Goal: Communication & Community: Answer question/provide support

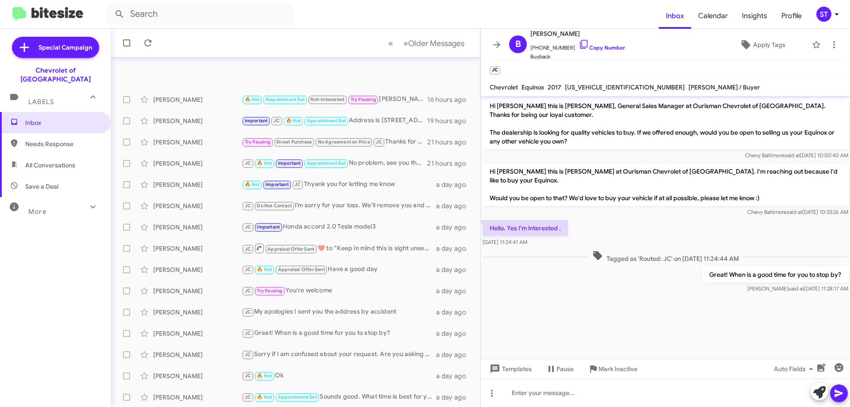
scroll to position [107, 0]
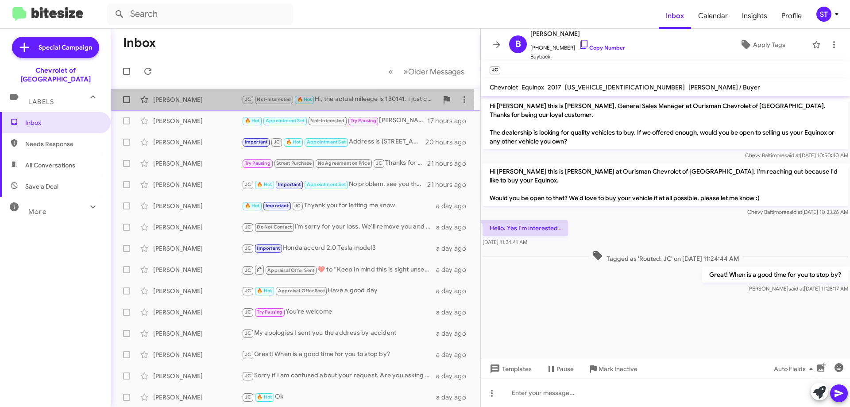
click at [200, 103] on div "[PERSON_NAME]" at bounding box center [197, 99] width 89 height 9
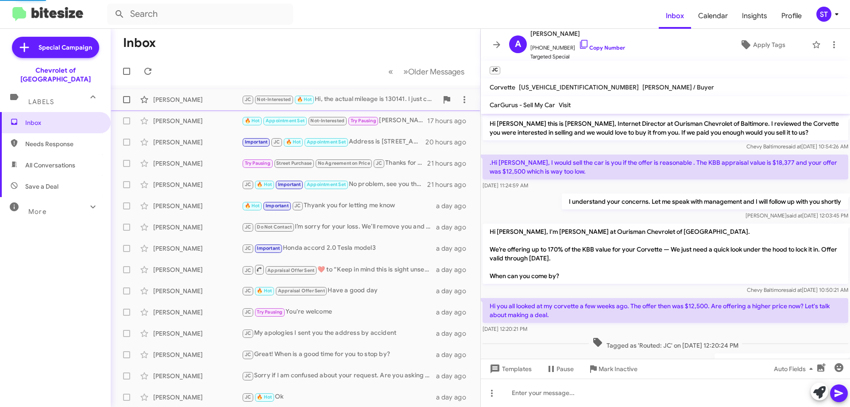
scroll to position [140, 0]
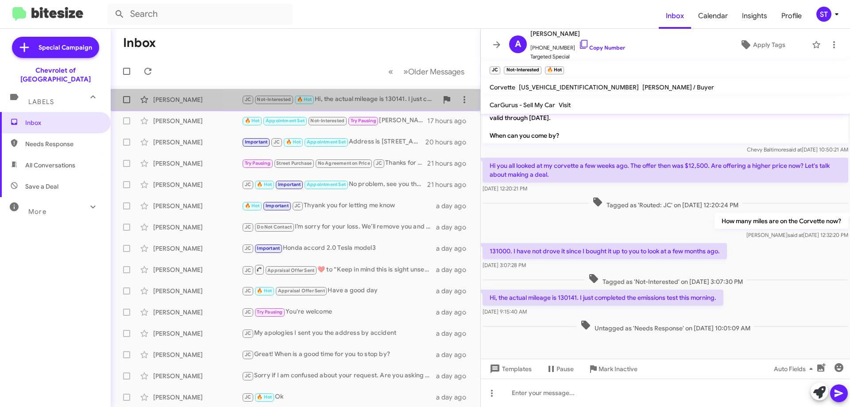
click at [333, 101] on div "JC Not-Interested 🔥 Hot Hi, the actual mileage is 130141. I just completed the …" at bounding box center [340, 99] width 196 height 10
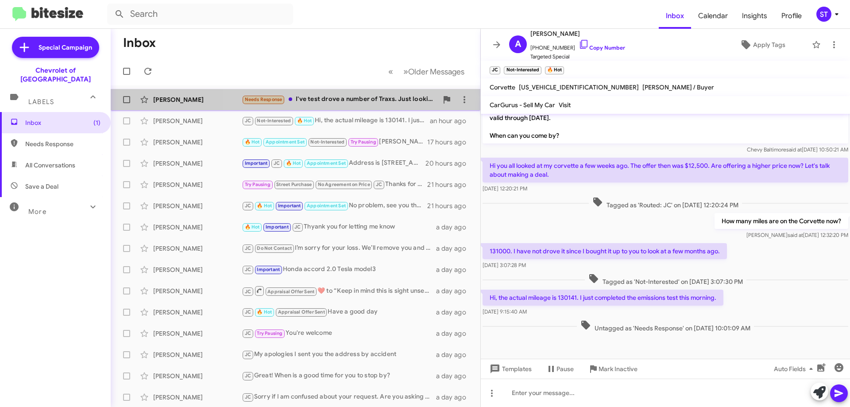
click at [349, 103] on div "Needs Response I've test drove a number of Traxs. Just looking around for the b…" at bounding box center [340, 99] width 196 height 10
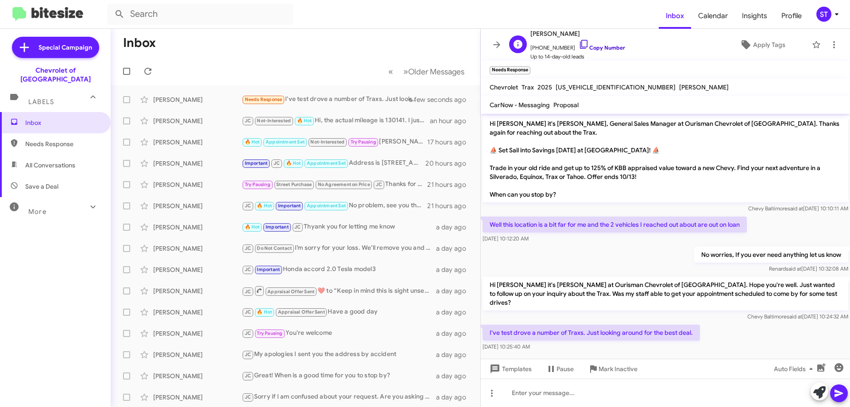
click at [579, 41] on icon at bounding box center [584, 44] width 11 height 11
click at [820, 387] on icon at bounding box center [819, 392] width 12 height 12
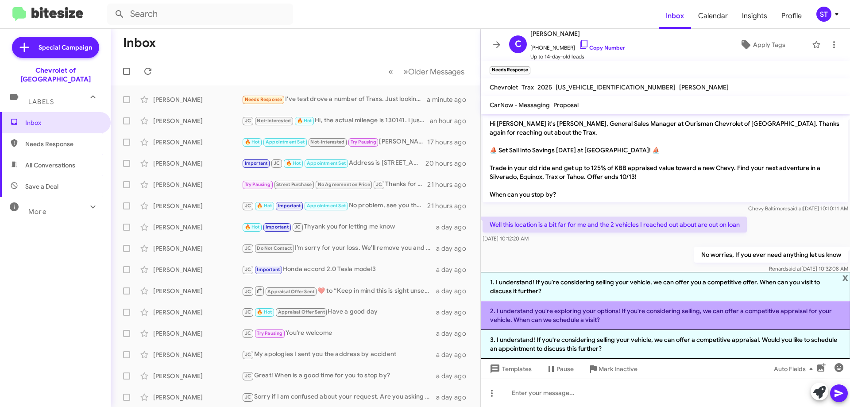
click at [583, 317] on li "2. I understand you're exploring your options! If you're considering selling, w…" at bounding box center [665, 315] width 369 height 29
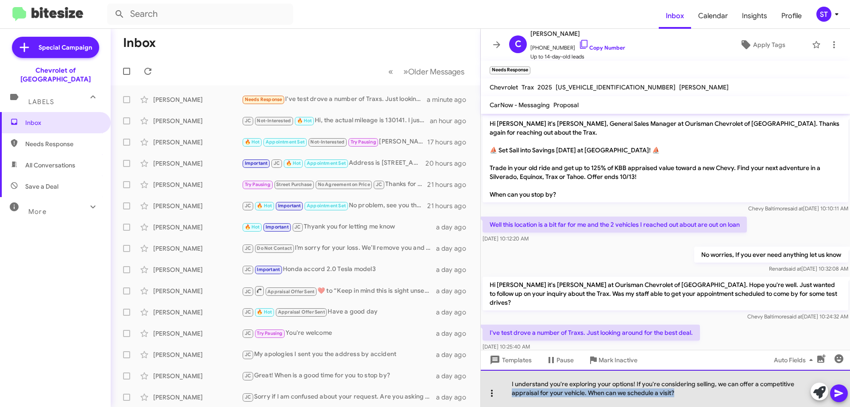
drag, startPoint x: 690, startPoint y: 395, endPoint x: 499, endPoint y: 391, distance: 191.3
click at [499, 391] on div "I understand you're exploring your options! If you're considering selling, we c…" at bounding box center [665, 388] width 369 height 37
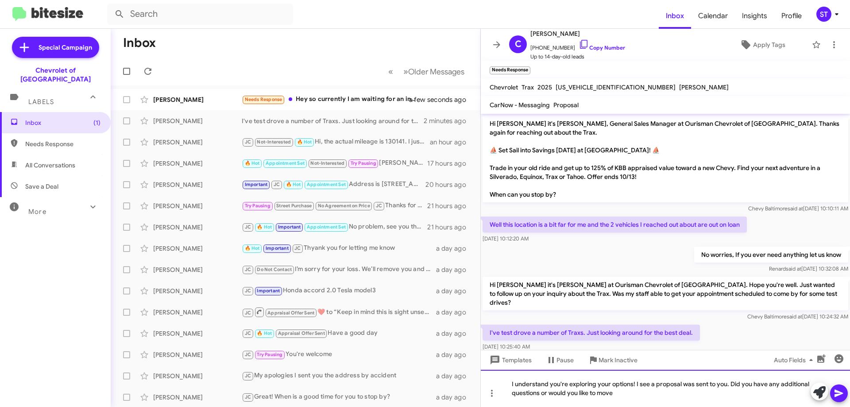
click at [726, 387] on div "I understand you're exploring your options! I see a proposal was sent to you. D…" at bounding box center [665, 388] width 369 height 37
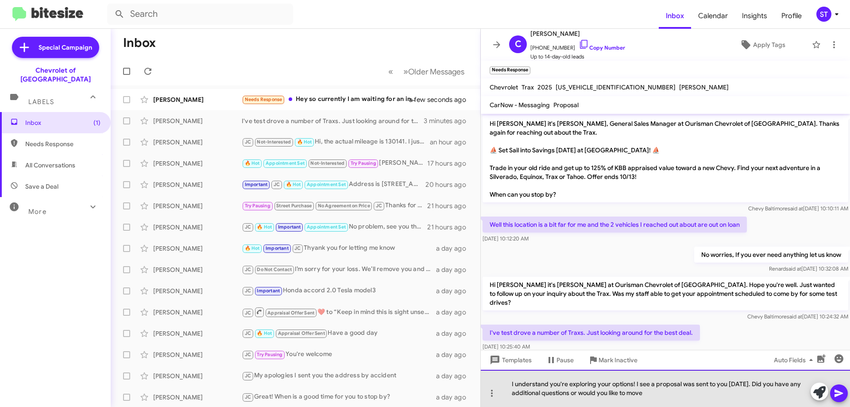
click at [677, 395] on div "I understand you're exploring your options! I see a proposal was sent to you on…" at bounding box center [665, 388] width 369 height 37
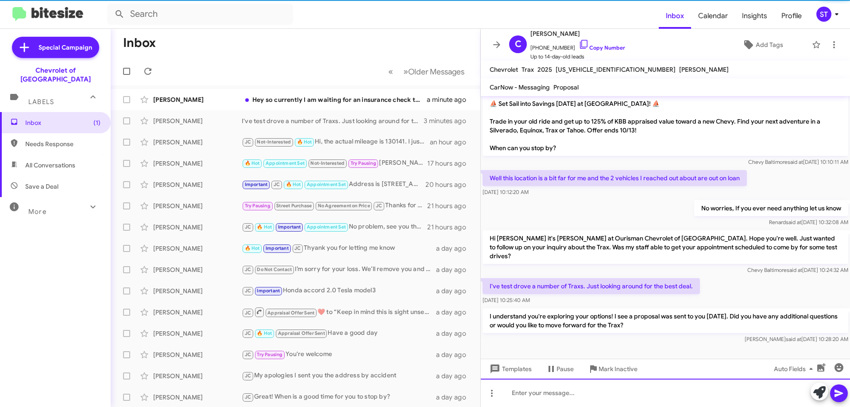
scroll to position [20, 0]
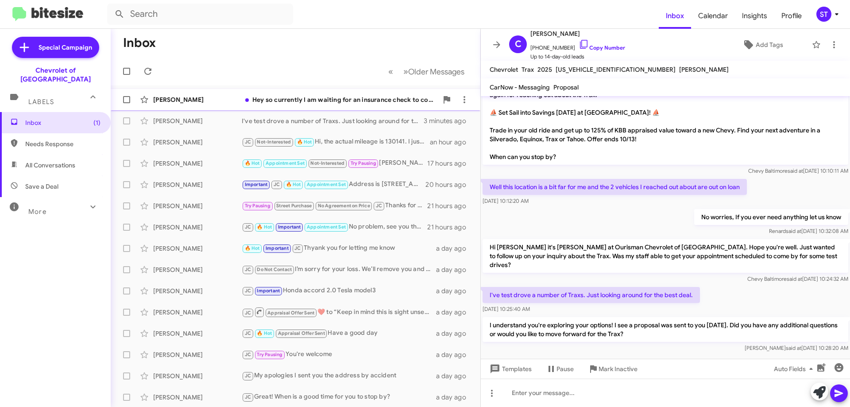
click at [330, 100] on div "Hey so currently I am waiting for an insurance check to come in due to someone …" at bounding box center [340, 99] width 196 height 9
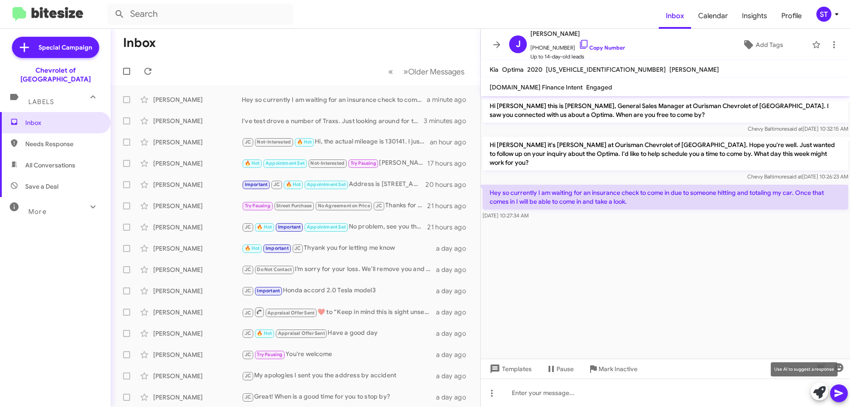
click at [822, 391] on icon at bounding box center [819, 392] width 12 height 12
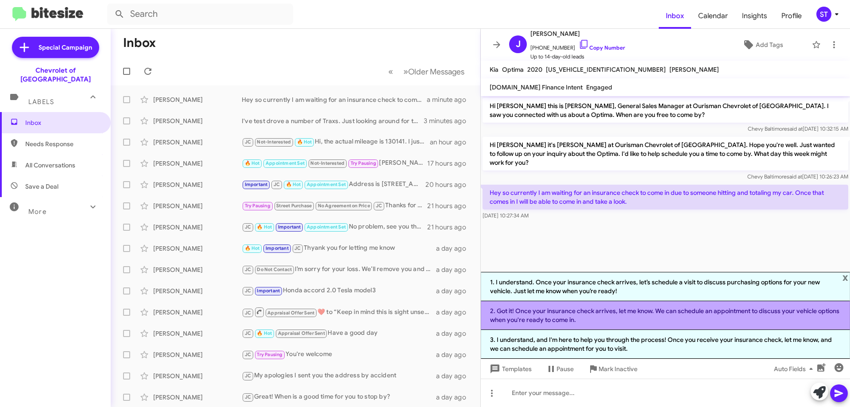
click at [570, 310] on li "2. Got it! Once your insurance check arrives, let me know. We can schedule an a…" at bounding box center [665, 315] width 369 height 29
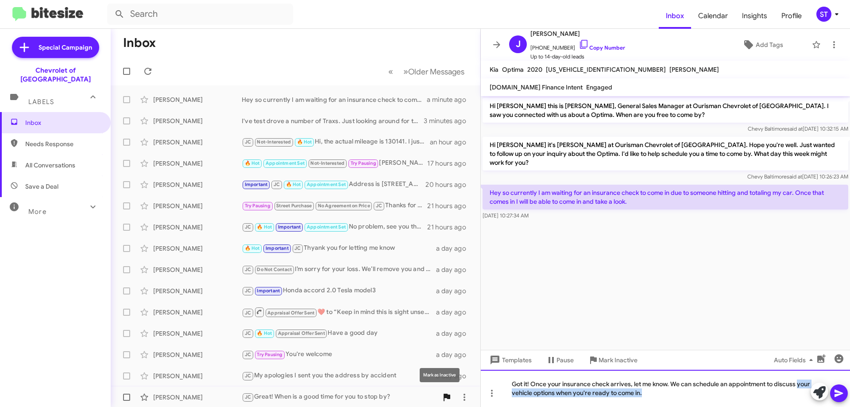
drag, startPoint x: 669, startPoint y: 397, endPoint x: 443, endPoint y: 399, distance: 225.4
click at [443, 399] on div "Inbox « Previous » Next Older Messages Jacob Wilkinson Hey so currently I am wa…" at bounding box center [480, 218] width 739 height 378
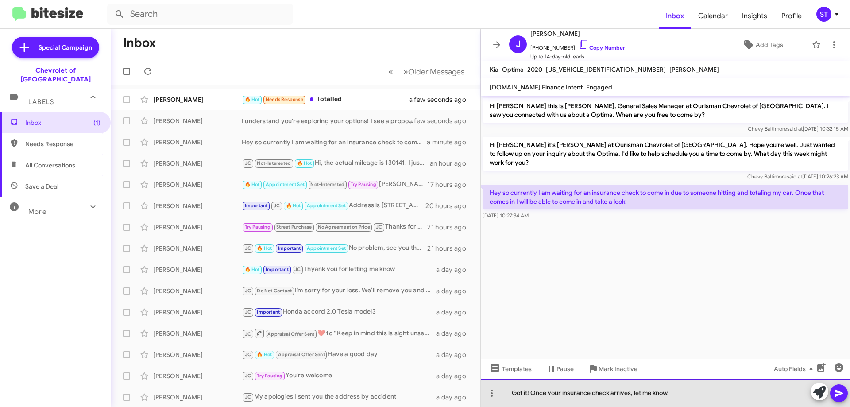
click at [632, 394] on div "Got it! Once your insurance check arrives, let me know." at bounding box center [665, 393] width 369 height 28
click at [612, 392] on div "Got it! Let me know." at bounding box center [665, 393] width 369 height 28
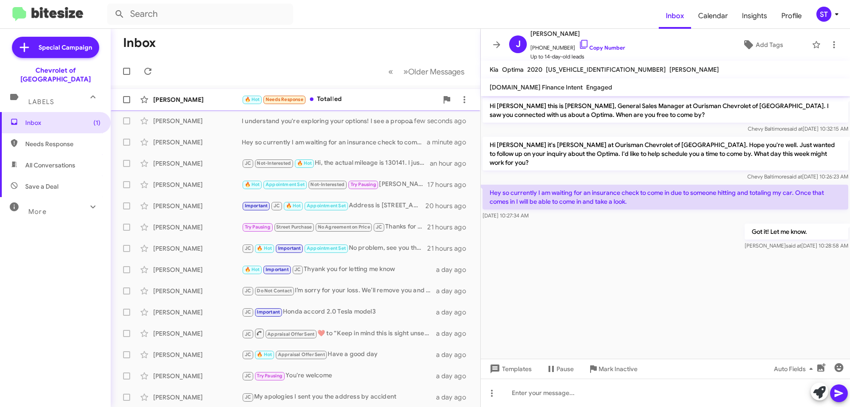
click at [333, 93] on div "Aaron Jackson 🔥 Hot Needs Response Totalled a few seconds ago" at bounding box center [296, 100] width 356 height 18
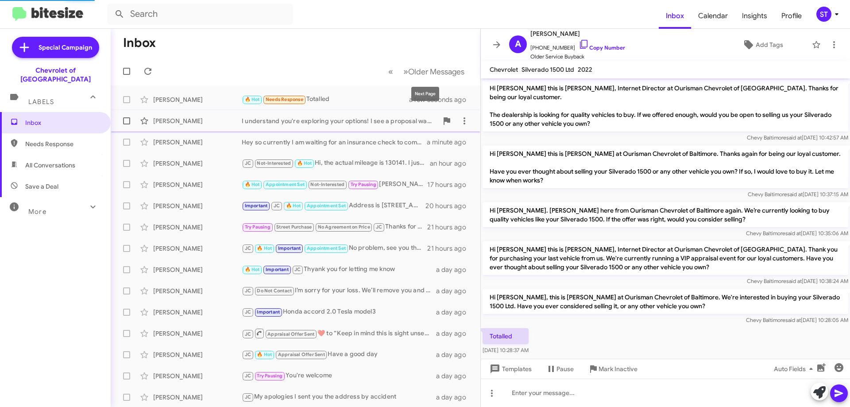
scroll to position [2, 0]
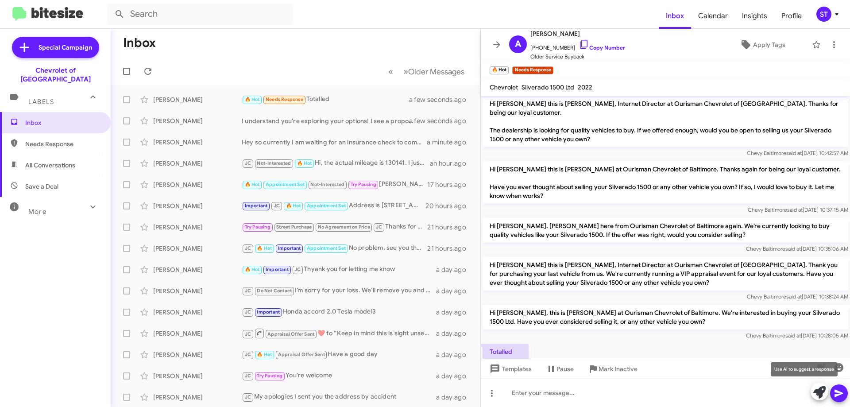
click at [822, 395] on icon at bounding box center [819, 392] width 12 height 12
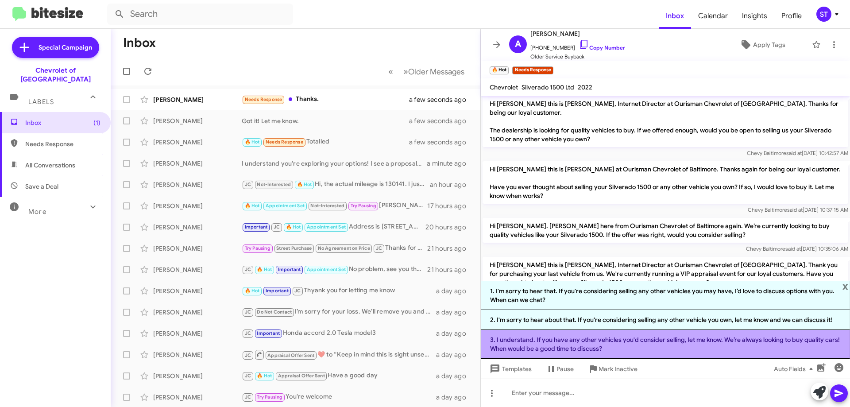
click at [591, 342] on li "3. I understand. If you have any other vehicles you'd consider selling, let me …" at bounding box center [665, 344] width 369 height 29
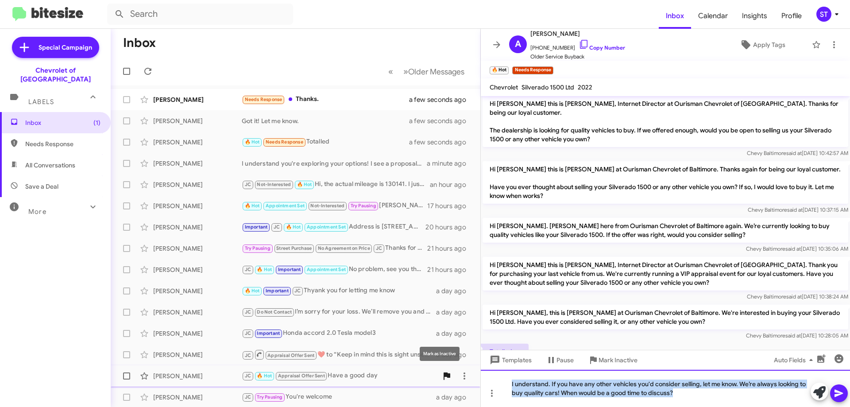
drag, startPoint x: 713, startPoint y: 397, endPoint x: 442, endPoint y: 379, distance: 271.6
click at [442, 379] on div "Inbox « Previous » Next Older Messages Dana Berman Needs Response Thanks. a few…" at bounding box center [480, 218] width 739 height 378
click at [693, 397] on div "I understand. If you have any other vehicles you'd consider selling, let me kno…" at bounding box center [665, 388] width 369 height 37
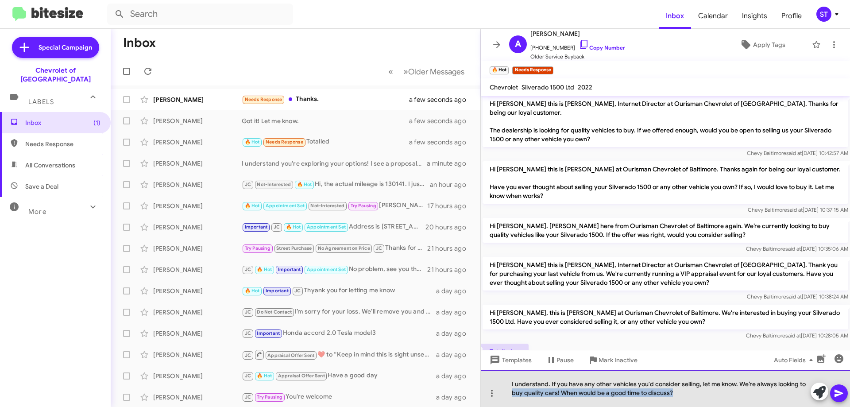
drag, startPoint x: 683, startPoint y: 397, endPoint x: 507, endPoint y: 400, distance: 176.2
click at [507, 400] on div "I understand. If you have any other vehicles you'd consider selling, let me kno…" at bounding box center [665, 388] width 369 height 37
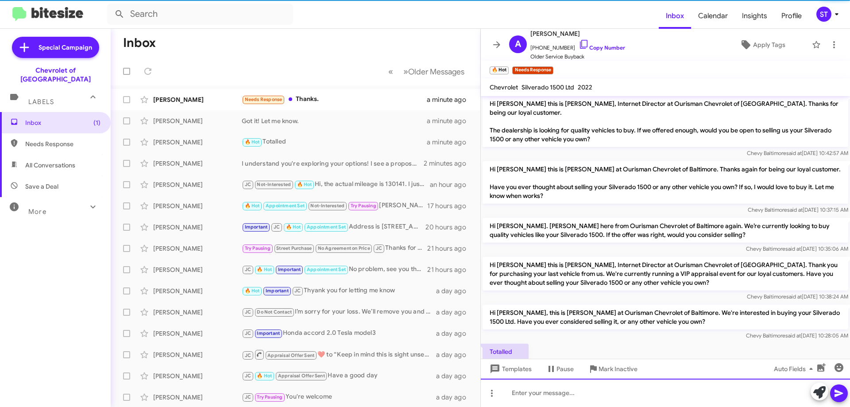
scroll to position [61, 0]
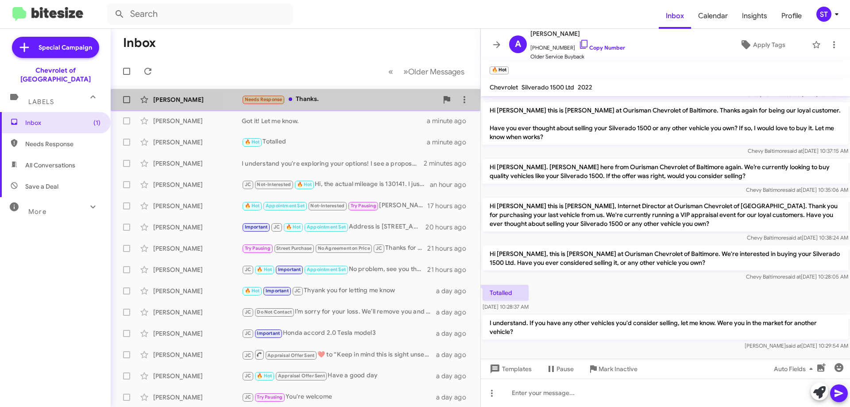
click at [360, 97] on div "Needs Response Thanks." at bounding box center [340, 99] width 196 height 10
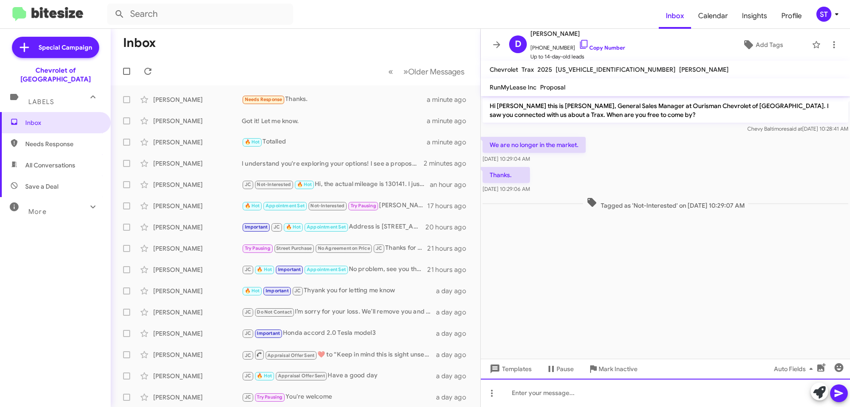
click at [567, 396] on div at bounding box center [665, 393] width 369 height 28
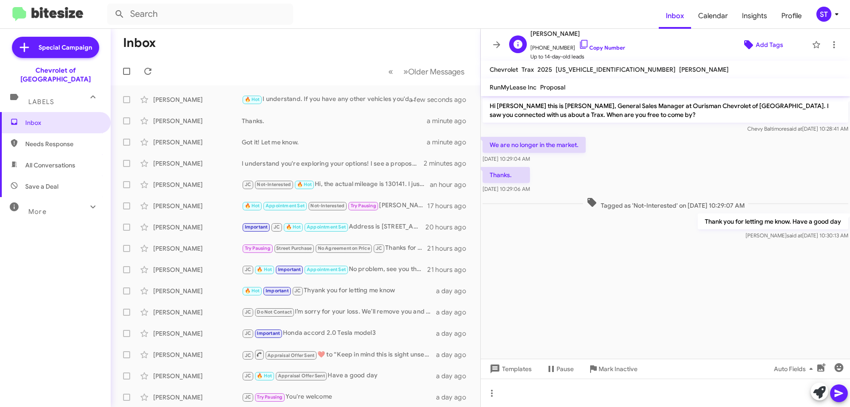
click at [764, 47] on span "Add Tags" at bounding box center [769, 45] width 27 height 16
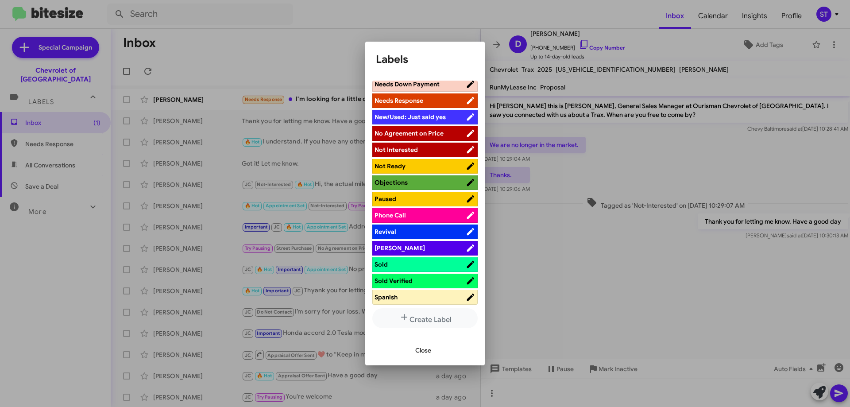
scroll to position [386, 0]
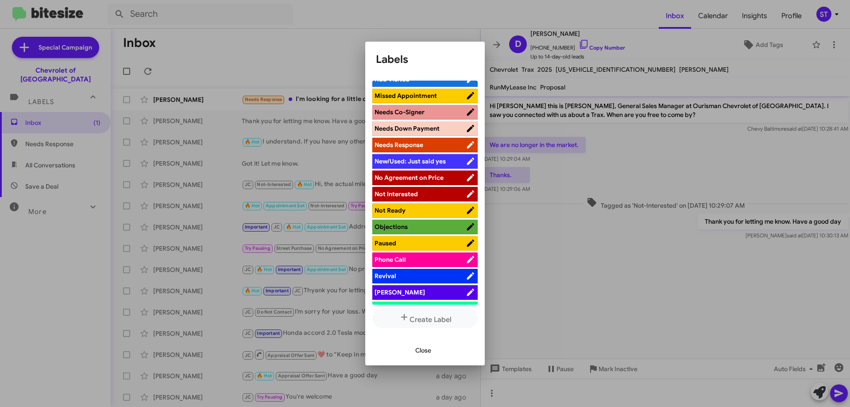
click at [447, 192] on span "Not Interested" at bounding box center [420, 194] width 91 height 9
click at [417, 348] on span "Close" at bounding box center [423, 350] width 16 height 16
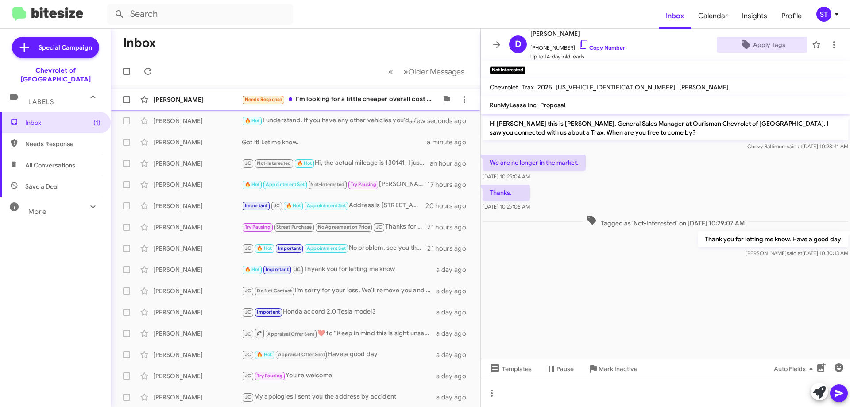
click at [323, 98] on div "Needs Response I'm looking for a little cheaper overall cost and a different co…" at bounding box center [340, 99] width 196 height 10
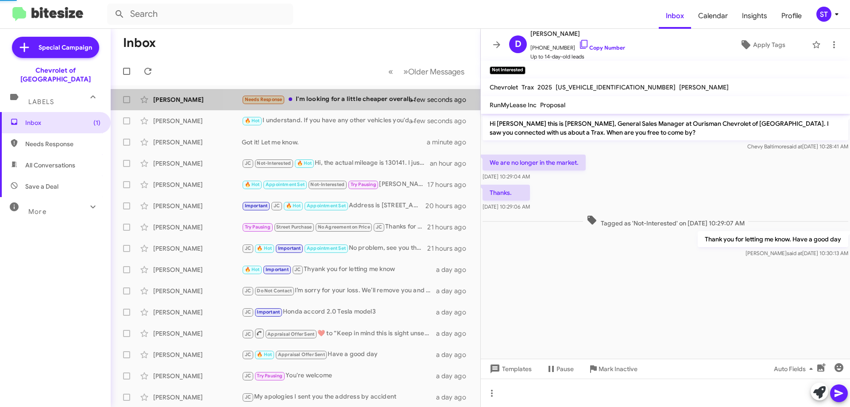
scroll to position [79, 0]
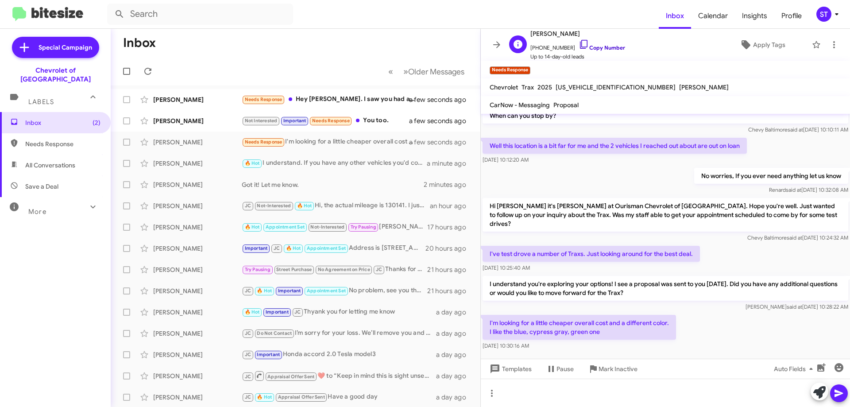
click at [579, 44] on icon at bounding box center [584, 44] width 11 height 11
drag, startPoint x: 619, startPoint y: 327, endPoint x: 488, endPoint y: 313, distance: 131.7
click at [488, 315] on p "I'm looking for a little cheaper overall cost and a different color. I like the…" at bounding box center [579, 327] width 193 height 25
copy p "I'm looking for a little cheaper overall cost and a different color. I like the…"
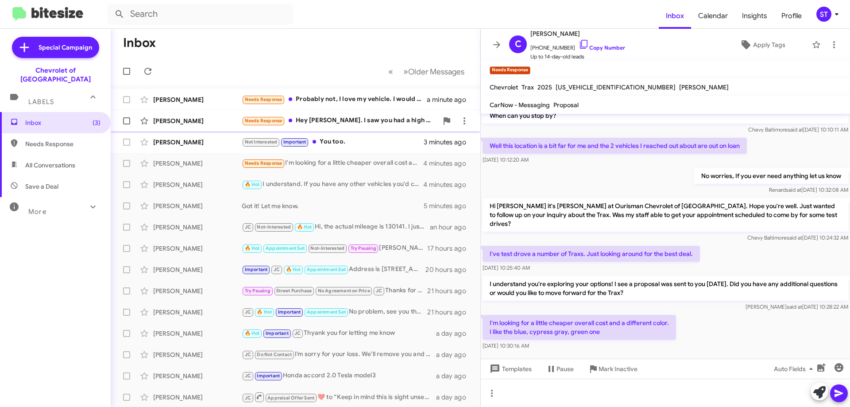
click at [346, 121] on div "Needs Response Hey Blake. I saw you had a high country for 53000. But I realize…" at bounding box center [340, 121] width 196 height 10
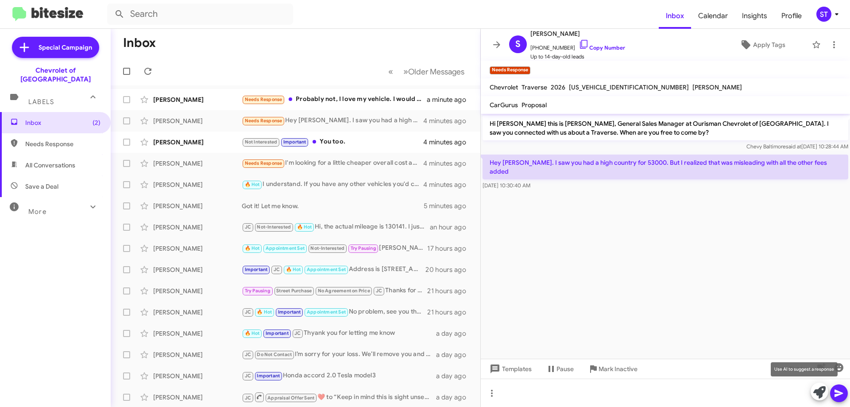
click at [817, 396] on icon at bounding box center [819, 392] width 12 height 12
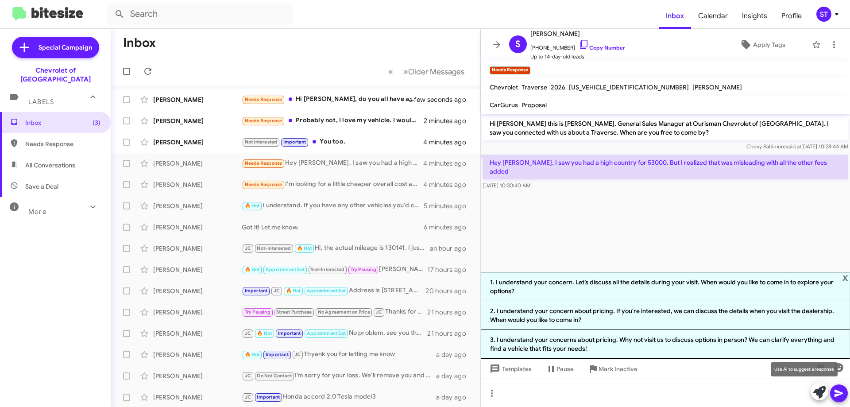
click at [819, 391] on icon at bounding box center [819, 392] width 12 height 12
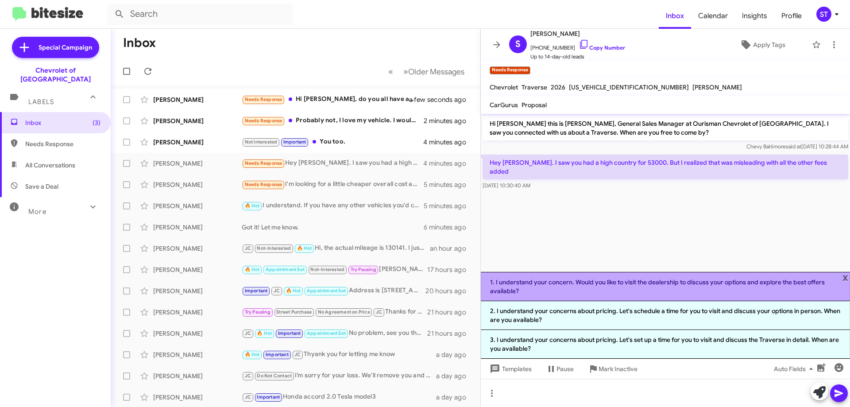
click at [578, 290] on li "1. I understand your concern. Would you like to visit the dealership to discuss…" at bounding box center [665, 286] width 369 height 29
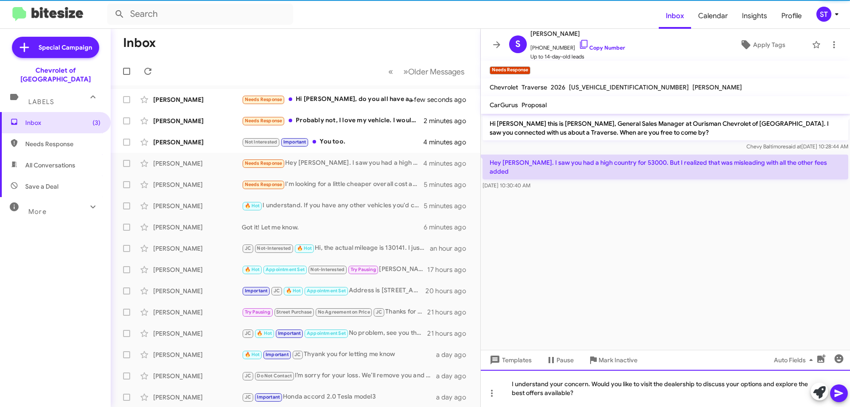
click at [635, 390] on div "I understand your concern. Would you like to visit the dealership to discuss yo…" at bounding box center [665, 388] width 369 height 37
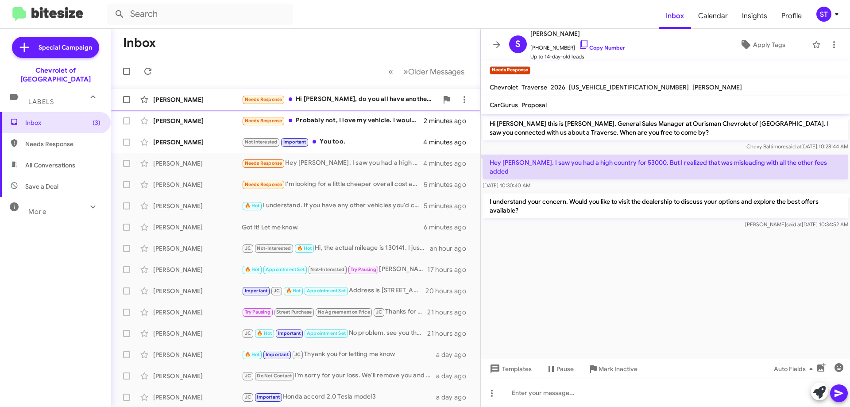
click at [339, 102] on div "Needs Response Hi Blake, do you all have another R in stock? The one I contacte…" at bounding box center [340, 99] width 196 height 10
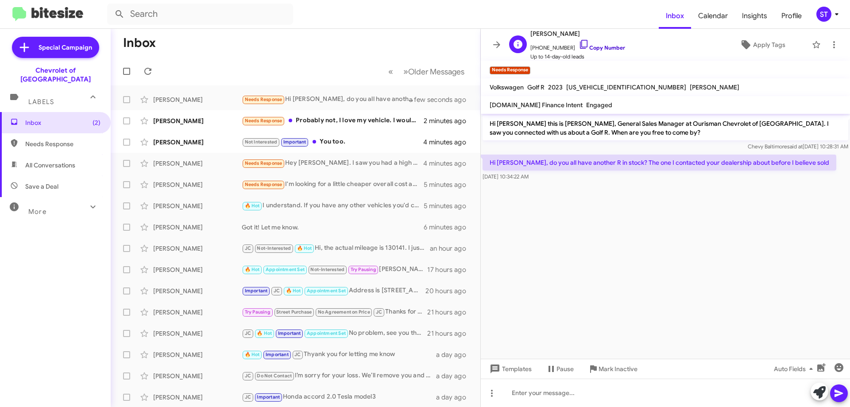
click at [579, 45] on icon at bounding box center [584, 44] width 11 height 11
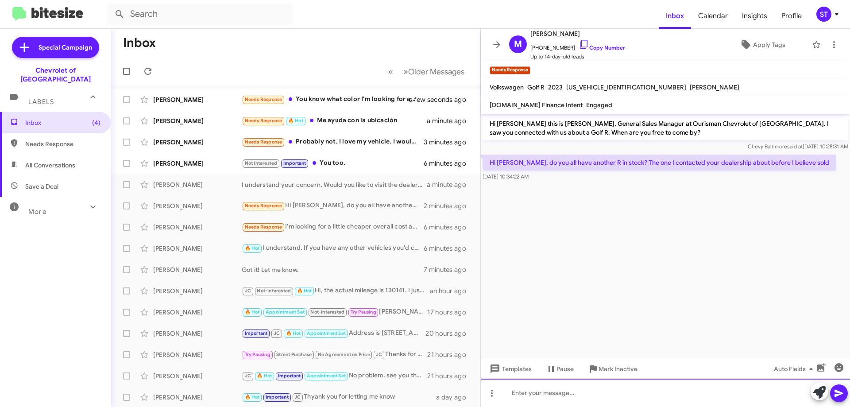
drag, startPoint x: 521, startPoint y: 395, endPoint x: 649, endPoint y: 396, distance: 128.0
click at [649, 396] on div at bounding box center [665, 393] width 369 height 28
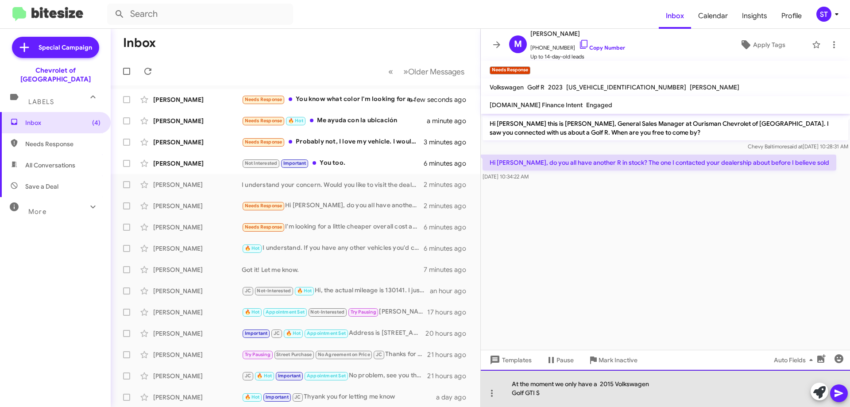
click at [510, 392] on div "At the moment we only have a 2015 Volkswagen Golf GTI S" at bounding box center [665, 388] width 369 height 37
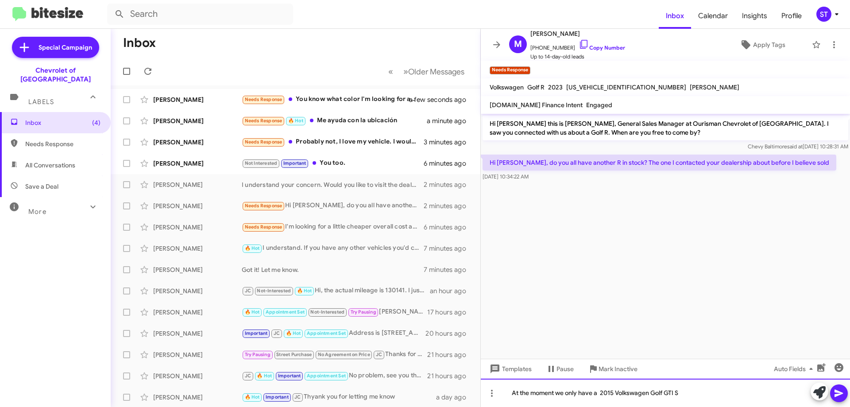
click at [716, 387] on div "At the moment we only have a 2015 Volkswagen Golf GTI S" at bounding box center [665, 393] width 369 height 28
click at [603, 394] on div "At the moment we only have a 2015 Volkswagen Golf GTI S available." at bounding box center [665, 393] width 369 height 28
click at [728, 398] on div "At the moment we only have a 2015 Volkswagen Golf GTI S available." at bounding box center [665, 393] width 369 height 28
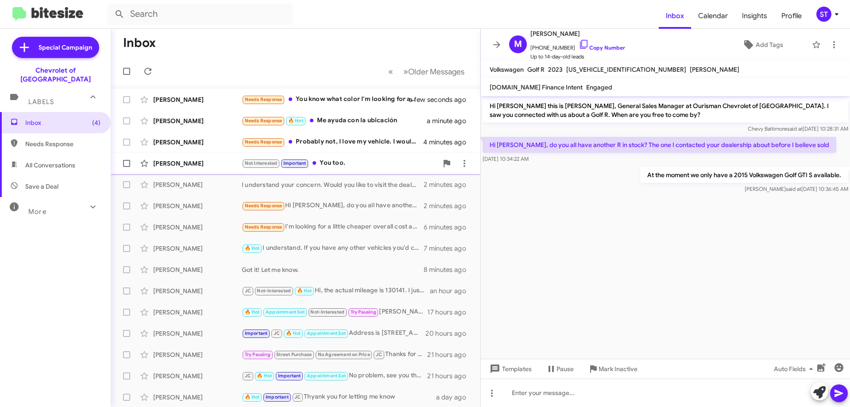
click at [344, 160] on div "Not Interested Important You too." at bounding box center [340, 163] width 196 height 10
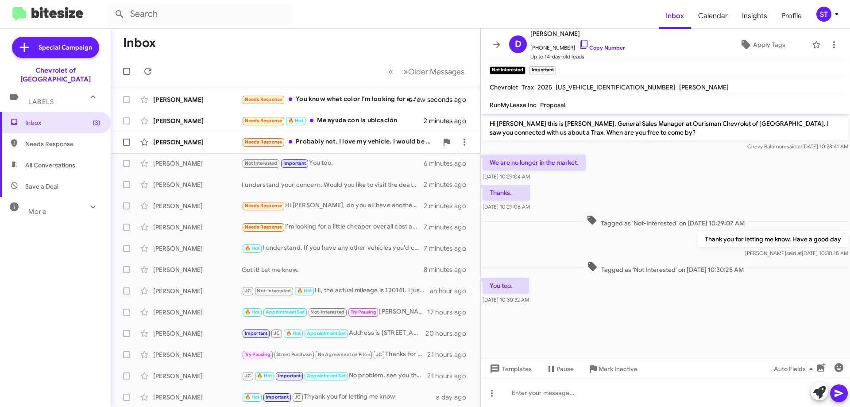
click at [352, 143] on div "Needs Response Probably not, I love my vehicle. I would be willing to hear an o…" at bounding box center [340, 142] width 196 height 10
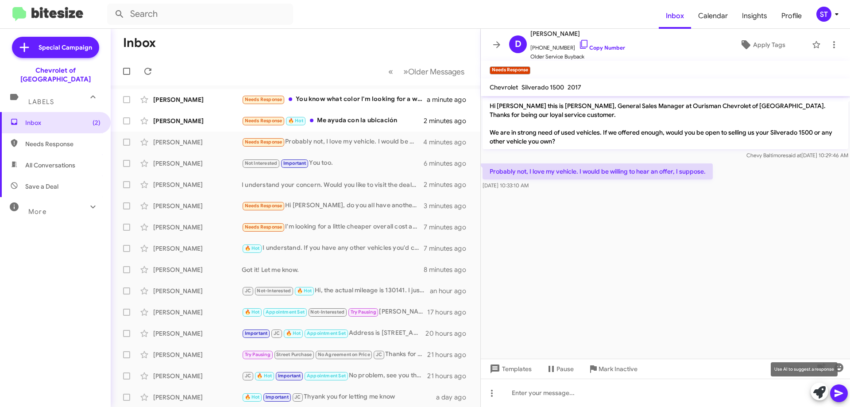
click at [819, 389] on icon at bounding box center [819, 392] width 12 height 12
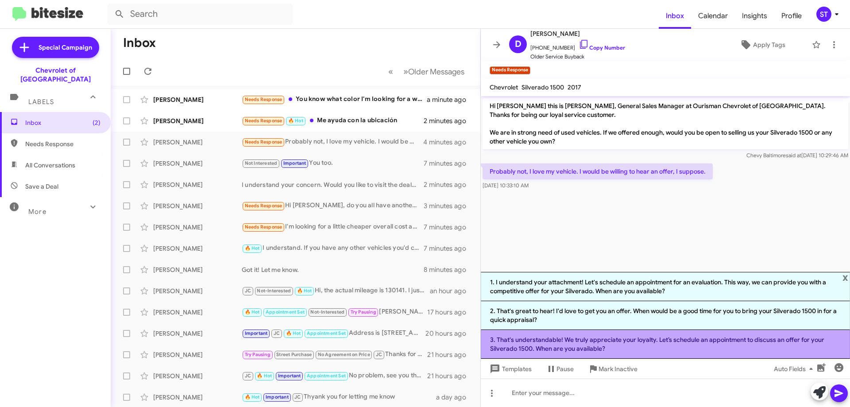
click at [729, 345] on li "3. That's understandable! We truly appreciate your loyalty. Let’s schedule an a…" at bounding box center [665, 344] width 369 height 29
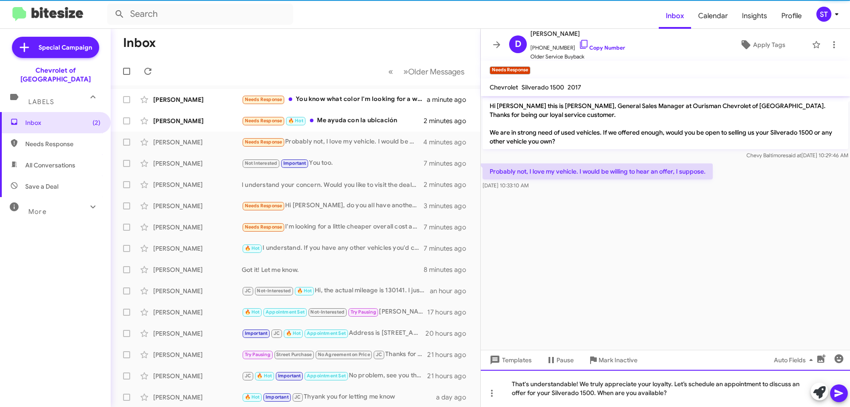
click at [712, 399] on div "That's understandable! We truly appreciate your loyalty. Let’s schedule an appo…" at bounding box center [665, 388] width 369 height 37
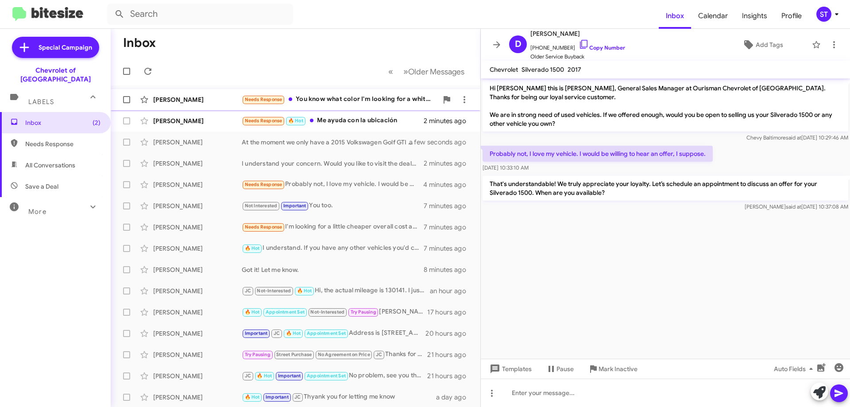
click at [354, 103] on div "Needs Response You know what color I'm looking for a white 40 to 50,000 miles T…" at bounding box center [340, 99] width 196 height 10
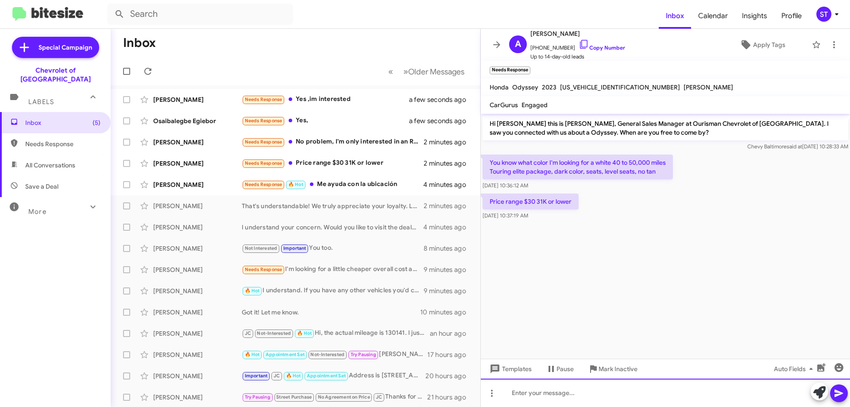
click at [534, 399] on div at bounding box center [665, 393] width 369 height 28
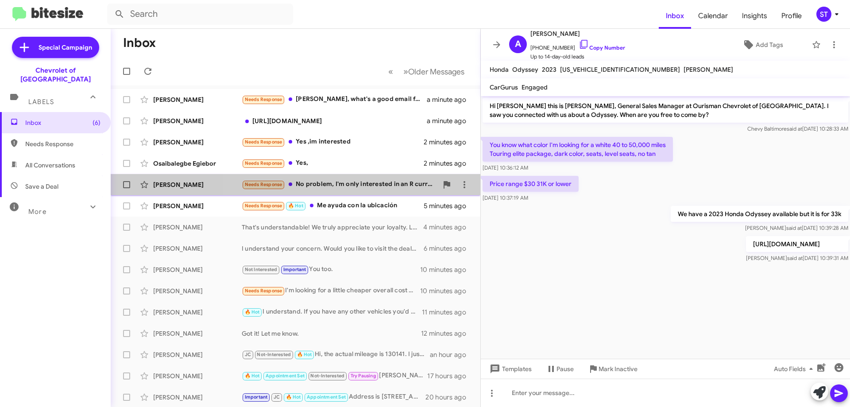
click at [353, 185] on div "Needs Response No problem, I'm only interested in an R currently but appreciate…" at bounding box center [340, 184] width 196 height 10
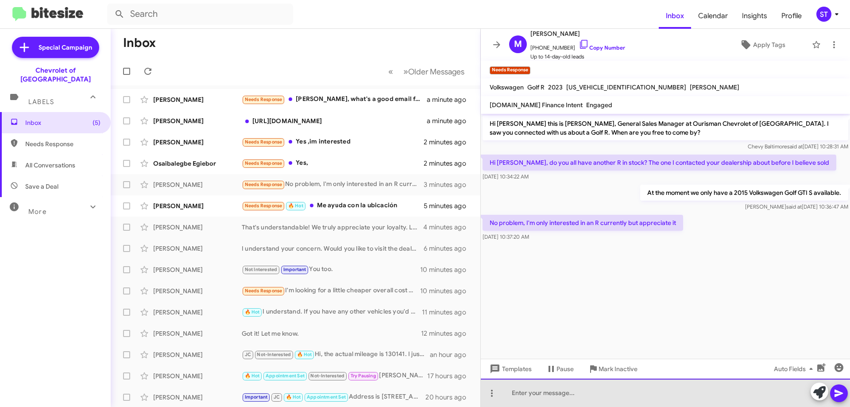
click at [556, 396] on div at bounding box center [665, 393] width 369 height 28
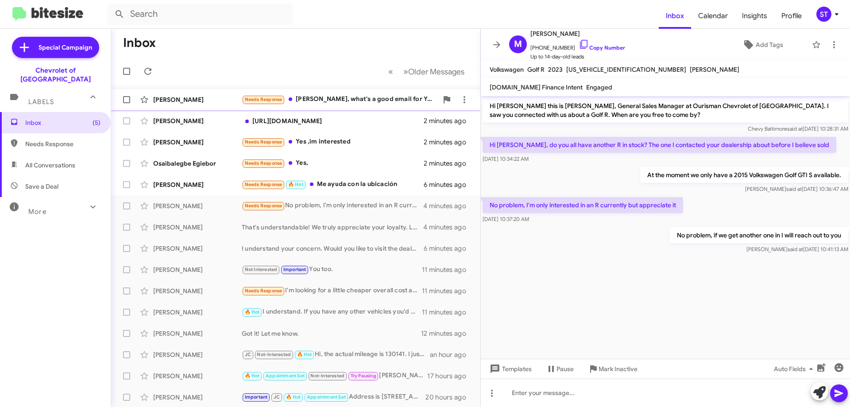
click at [321, 101] on div "Needs Response Blake, what's a good email for You. I built a truck online and w…" at bounding box center [340, 99] width 196 height 10
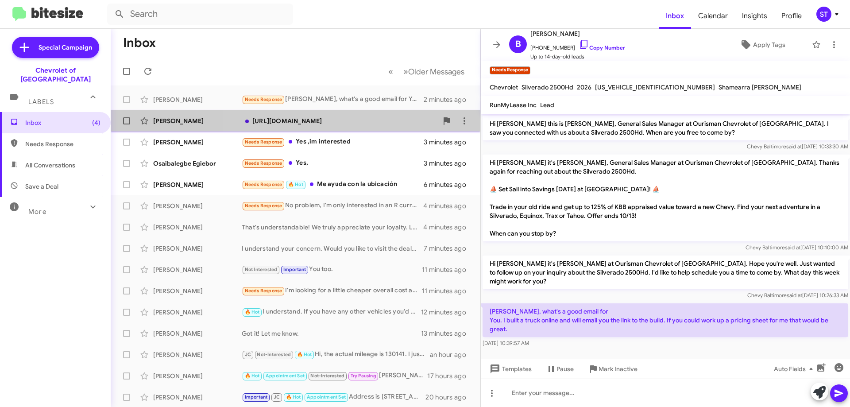
click at [352, 123] on div "[URL][DOMAIN_NAME]" at bounding box center [340, 120] width 196 height 9
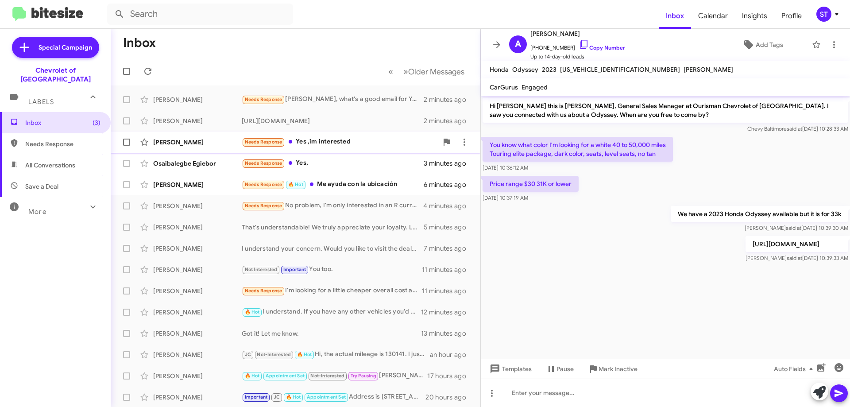
click at [322, 141] on div "Needs Response Yes ,im interested" at bounding box center [340, 142] width 196 height 10
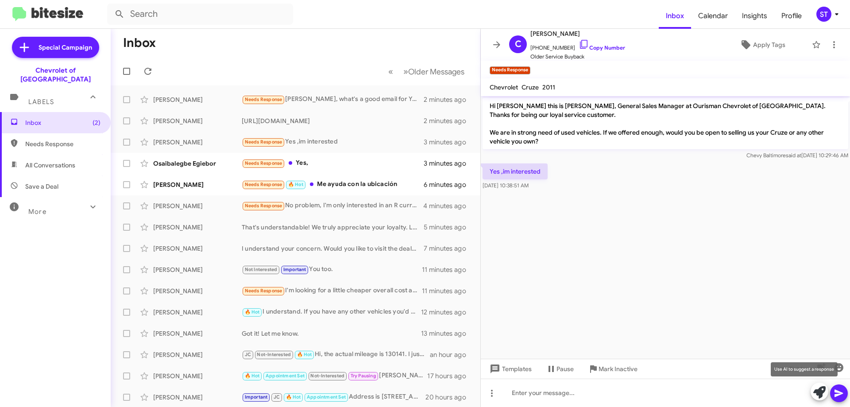
click at [817, 395] on icon at bounding box center [819, 392] width 12 height 12
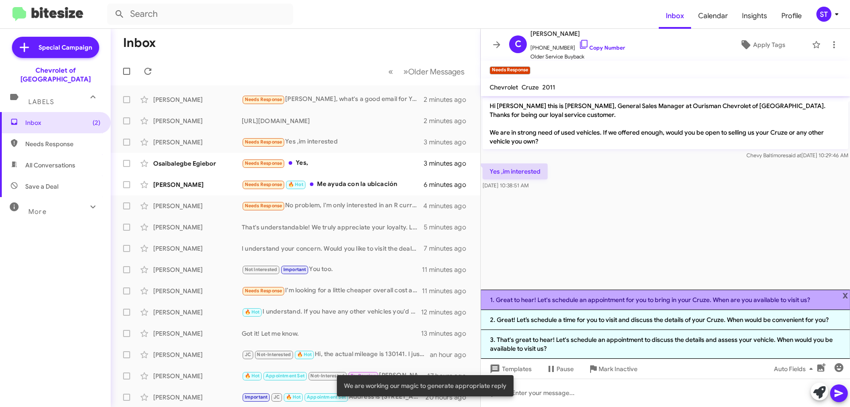
click at [594, 303] on li "1. Great to hear! Let's schedule an appointment for you to bring in your Cruze.…" at bounding box center [665, 300] width 369 height 20
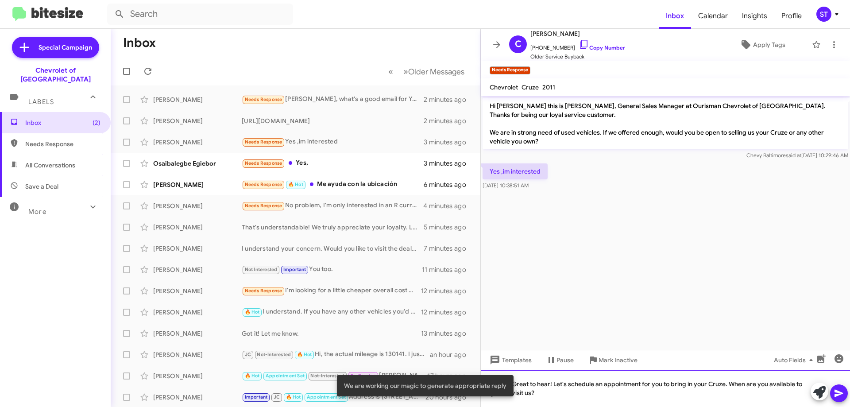
click at [660, 402] on div "Great to hear! Let's schedule an appointment for you to bring in your Cruze. Wh…" at bounding box center [665, 388] width 369 height 37
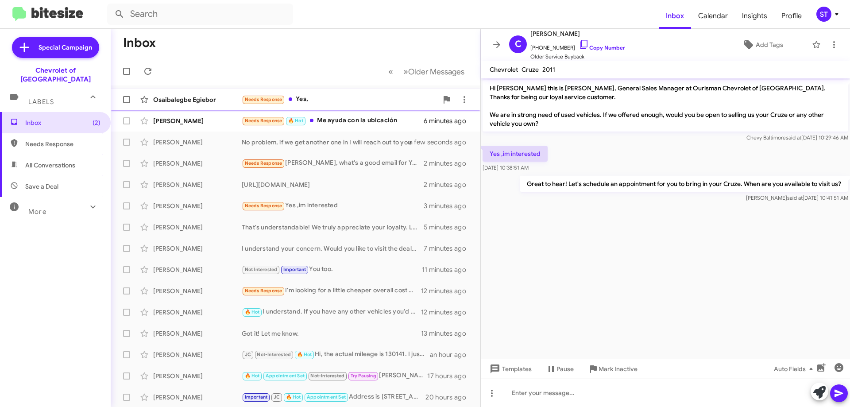
click at [304, 98] on div "Needs Response Yes," at bounding box center [340, 99] width 196 height 10
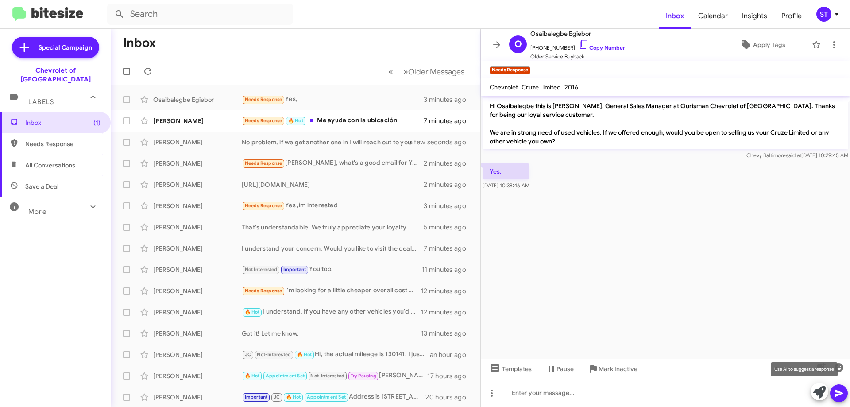
click at [816, 387] on icon at bounding box center [819, 392] width 12 height 12
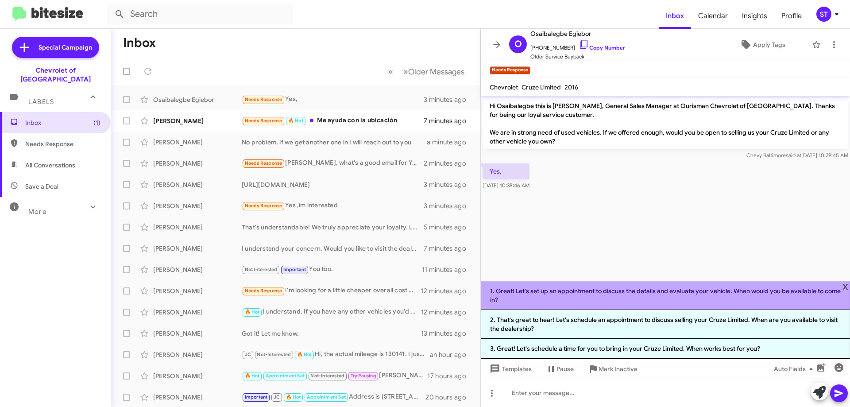
click at [639, 297] on li "1. Great! Let's set up an appointment to discuss the details and evaluate your …" at bounding box center [665, 295] width 369 height 29
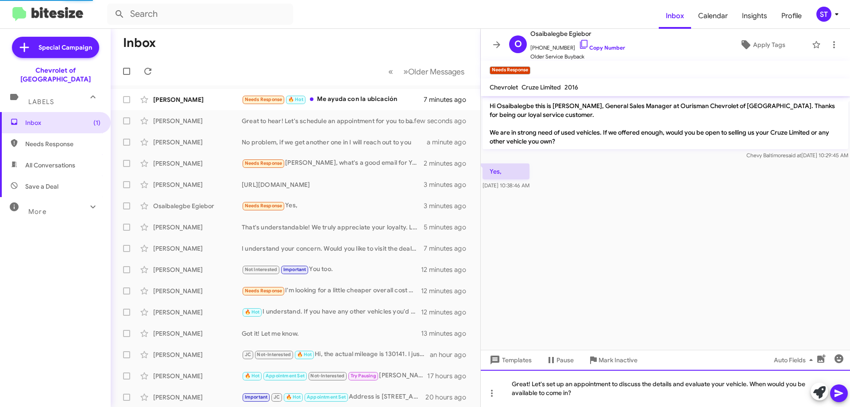
click at [663, 402] on div "Great! Let's set up an appointment to discuss the details and evaluate your veh…" at bounding box center [665, 388] width 369 height 37
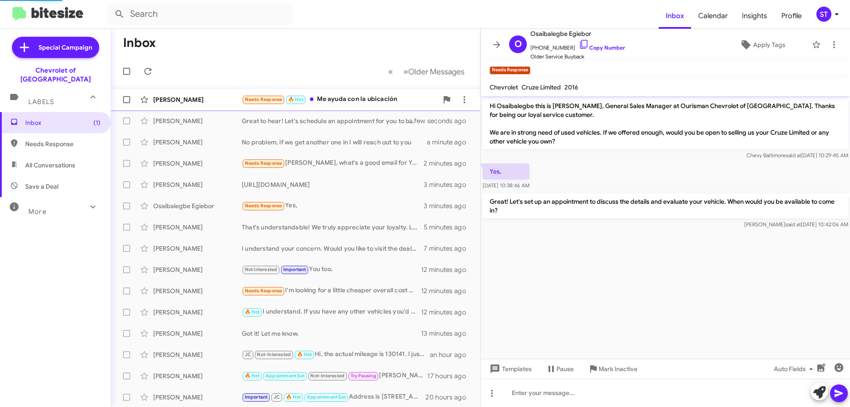
click at [351, 97] on div "Needs Response 🔥 Hot Me ayuda con la ubicación" at bounding box center [340, 99] width 196 height 10
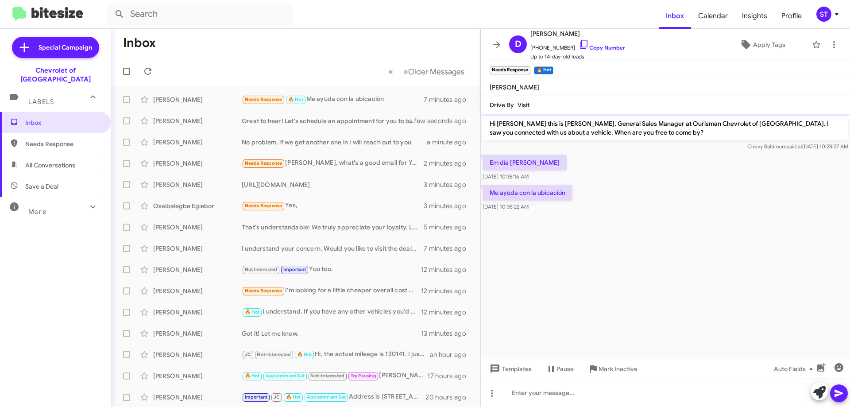
drag, startPoint x: 530, startPoint y: 166, endPoint x: 497, endPoint y: 164, distance: 33.3
click at [491, 161] on p "Em día de hoy" at bounding box center [525, 163] width 84 height 16
copy p "Em día de hoy"
drag, startPoint x: 568, startPoint y: 195, endPoint x: 490, endPoint y: 194, distance: 77.9
click at [490, 194] on p "Me ayuda con la ubicación" at bounding box center [528, 193] width 90 height 16
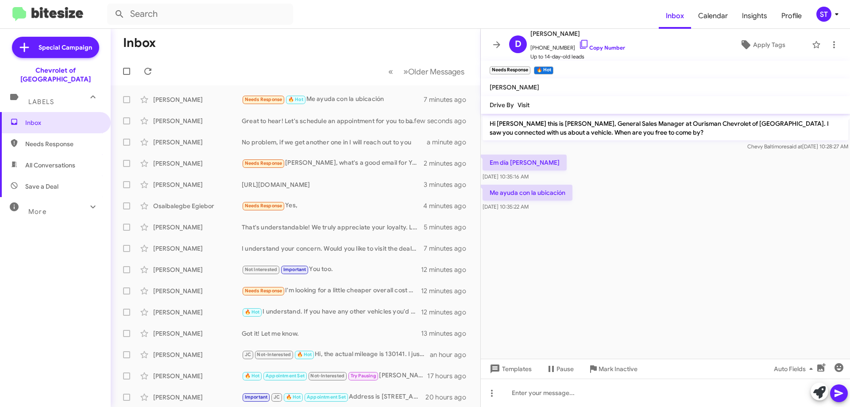
copy p "Me ayuda con la ubicación"
click at [579, 43] on icon at bounding box center [584, 44] width 11 height 11
copy p "Me ayuda con la ubicación"
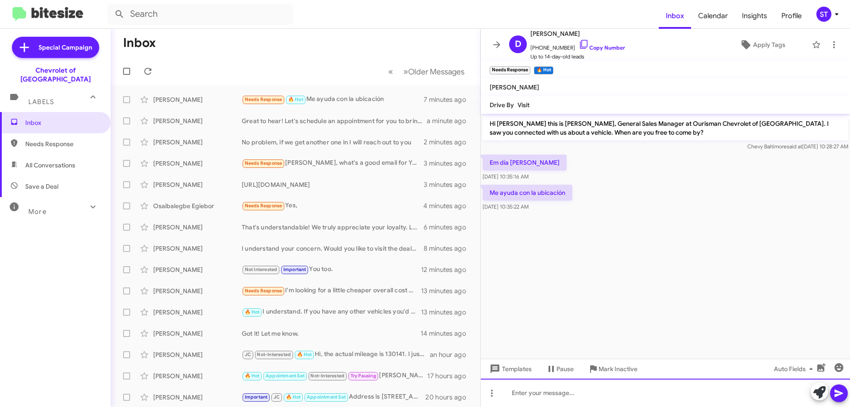
click at [569, 390] on div at bounding box center [665, 393] width 369 height 28
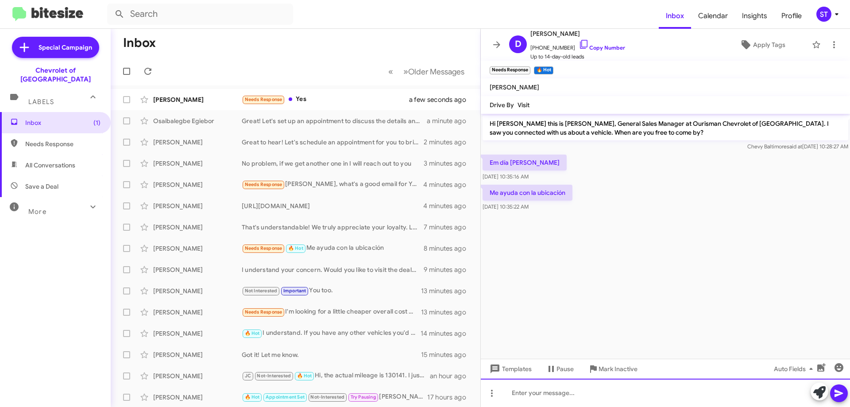
click at [585, 391] on div at bounding box center [665, 393] width 369 height 28
click at [650, 391] on div "6633 security Blvd Baltimore MD 21207" at bounding box center [665, 393] width 369 height 28
click at [546, 393] on div at bounding box center [665, 393] width 369 height 28
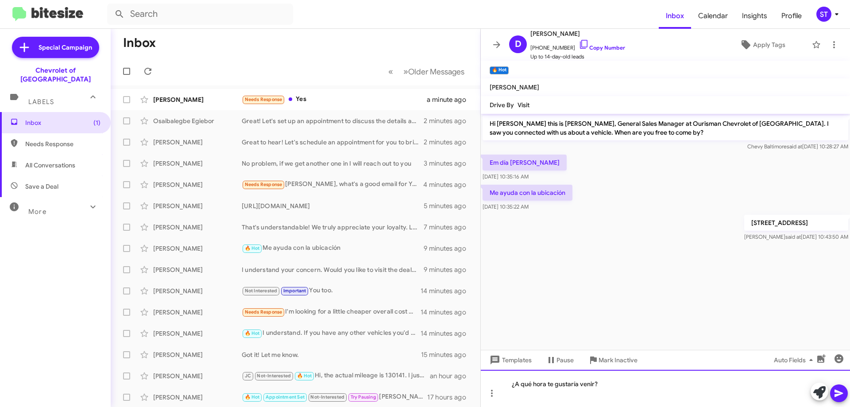
click at [647, 399] on div "¿A qué hora te gustaría venir?" at bounding box center [665, 388] width 369 height 37
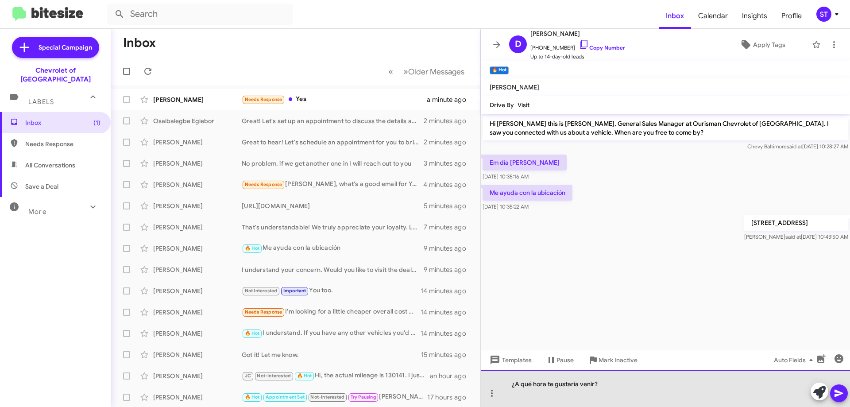
click at [642, 378] on div "¿A qué hora te gustaría venir?" at bounding box center [665, 388] width 369 height 37
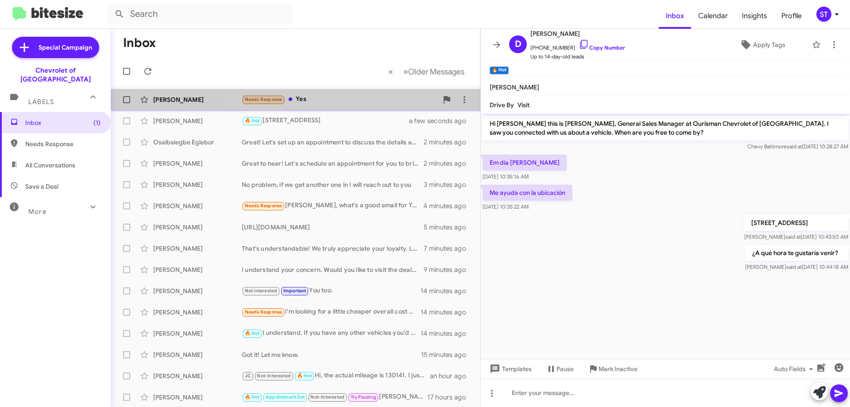
click at [304, 107] on div "Tristian Sharry Needs Response Yes a minute ago" at bounding box center [296, 100] width 356 height 18
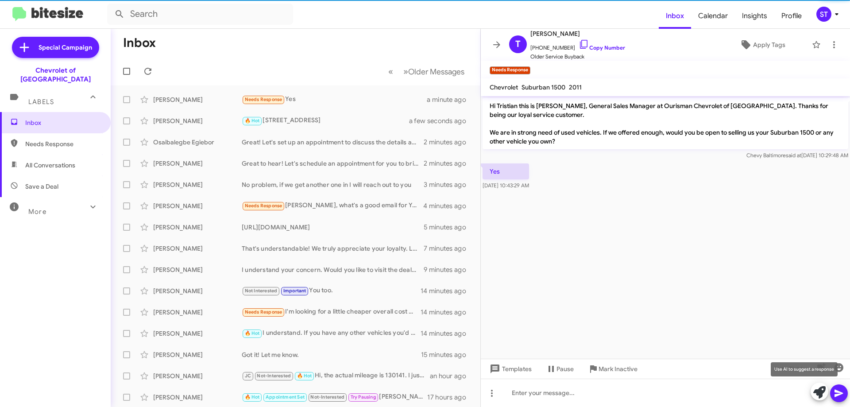
click at [815, 395] on icon at bounding box center [819, 392] width 12 height 12
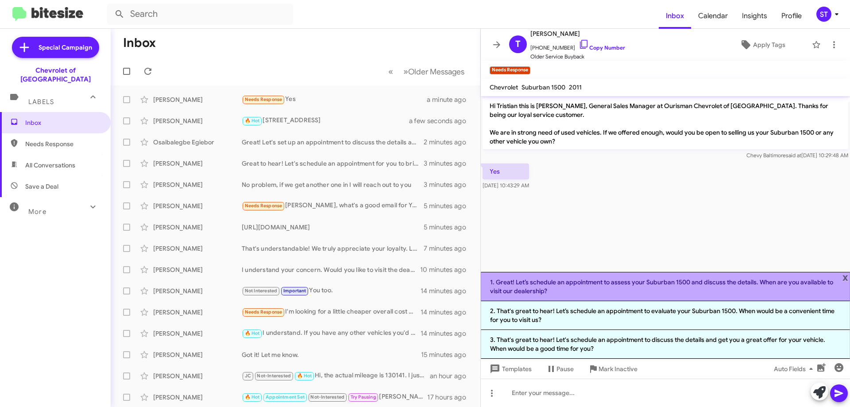
click at [546, 283] on li "1. Great! Let’s schedule an appointment to assess your Suburban 1500 and discus…" at bounding box center [665, 286] width 369 height 29
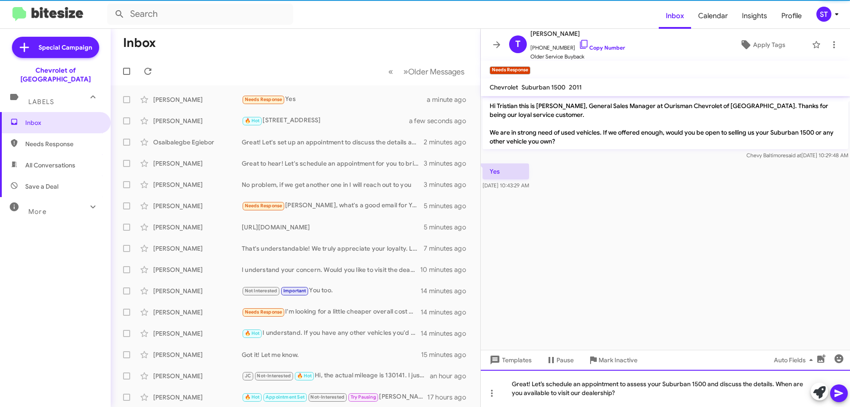
click at [649, 393] on div "Great! Let’s schedule an appointment to assess your Suburban 1500 and discuss t…" at bounding box center [665, 388] width 369 height 37
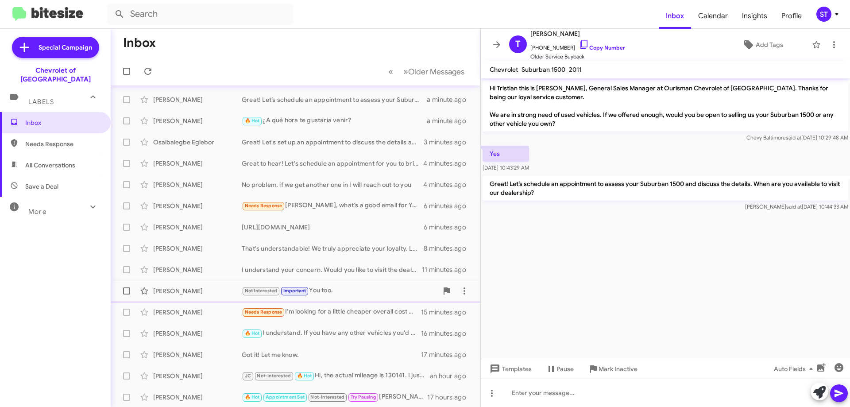
scroll to position [107, 0]
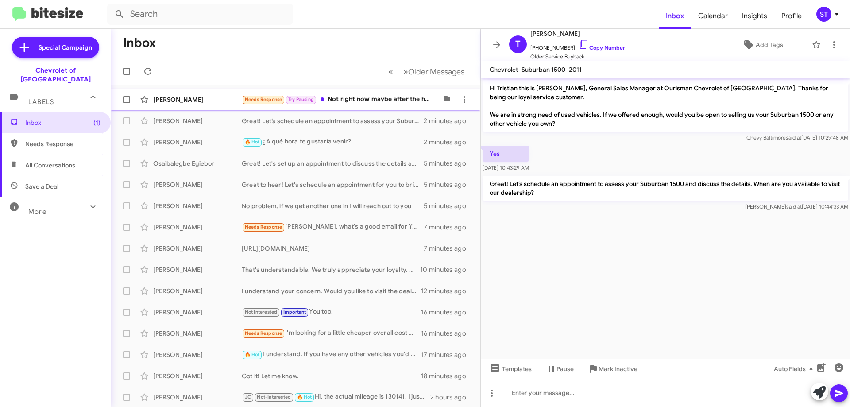
click at [217, 100] on div "[PERSON_NAME]" at bounding box center [197, 99] width 89 height 9
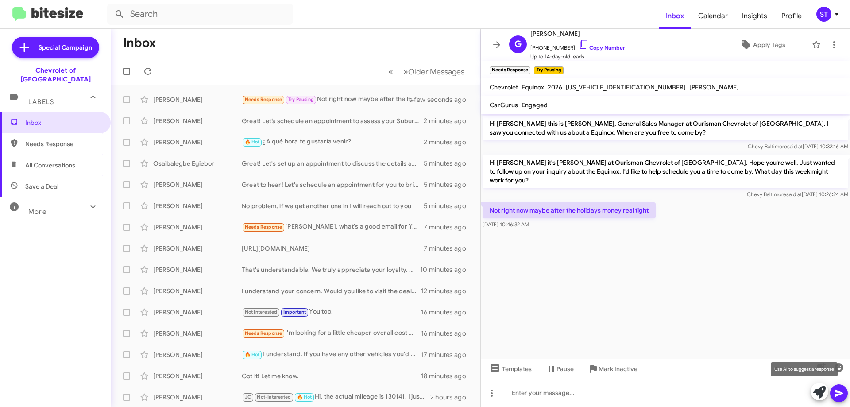
click at [820, 385] on span at bounding box center [819, 392] width 12 height 19
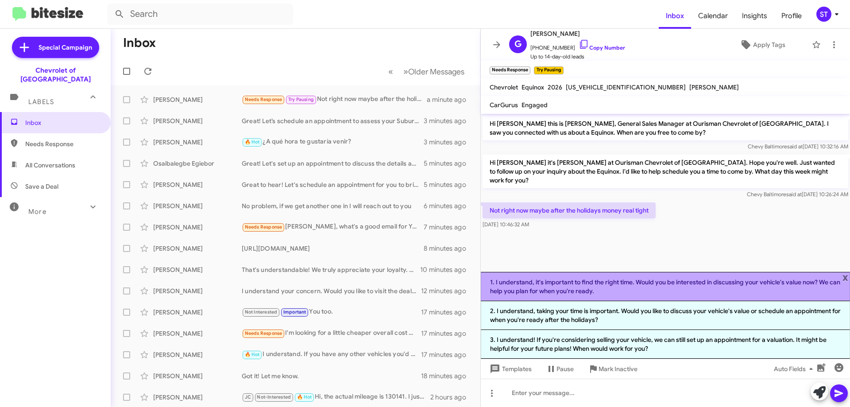
click at [539, 293] on li "1. I understand, it's important to find the right time. Would you be interested…" at bounding box center [665, 286] width 369 height 29
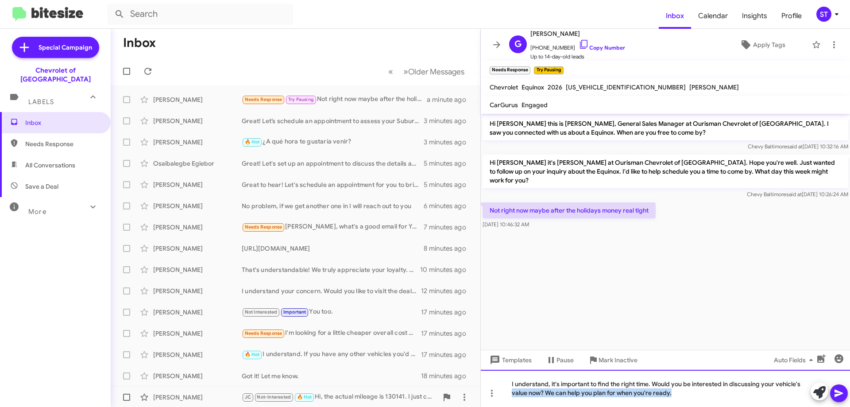
drag, startPoint x: 669, startPoint y: 398, endPoint x: 366, endPoint y: 399, distance: 303.3
click at [366, 399] on div "Inbox « Previous » Next Older Messages Gary Daughtry Needs Response Try Pausing…" at bounding box center [480, 218] width 739 height 378
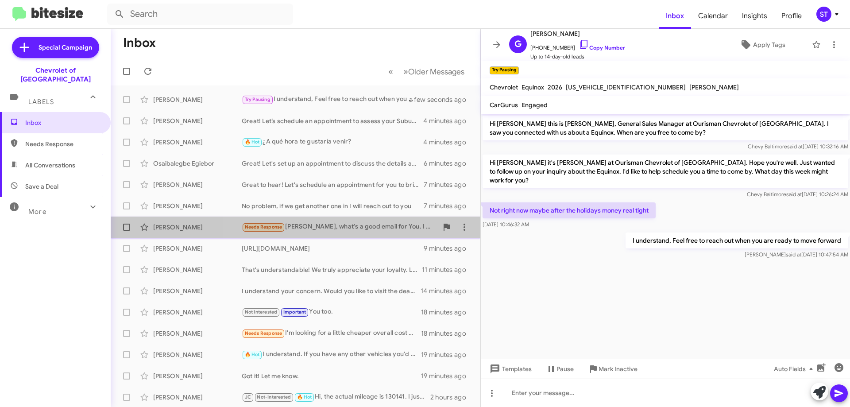
click at [351, 230] on div "Needs Response Blake, what's a good email for You. I built a truck online and w…" at bounding box center [340, 227] width 196 height 10
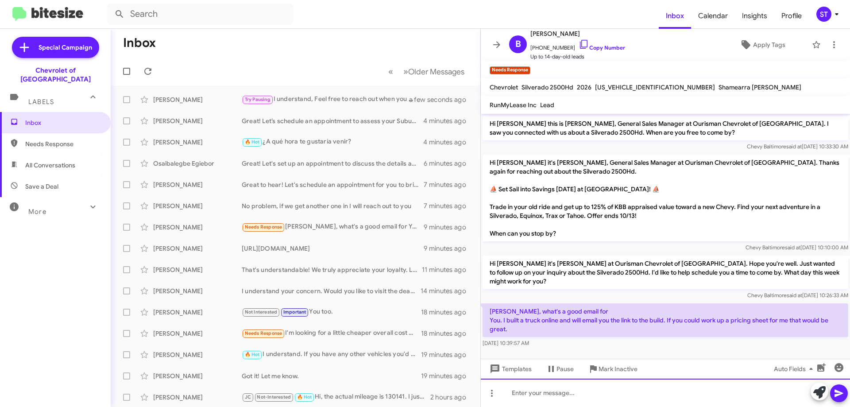
click at [596, 383] on div at bounding box center [665, 393] width 369 height 28
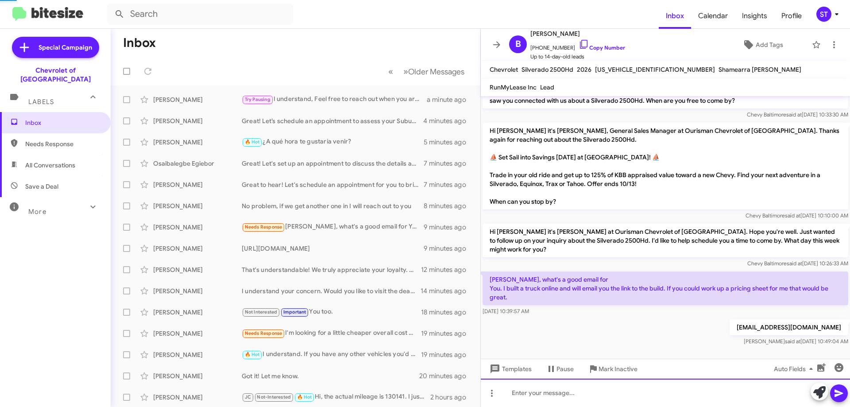
scroll to position [14, 0]
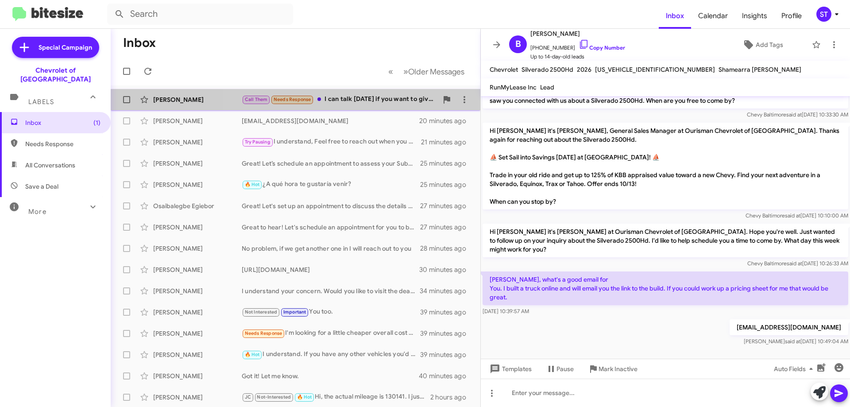
click at [363, 101] on div "Call Them Needs Response I can talk tomorrow if you want to give me a call duri…" at bounding box center [340, 99] width 196 height 10
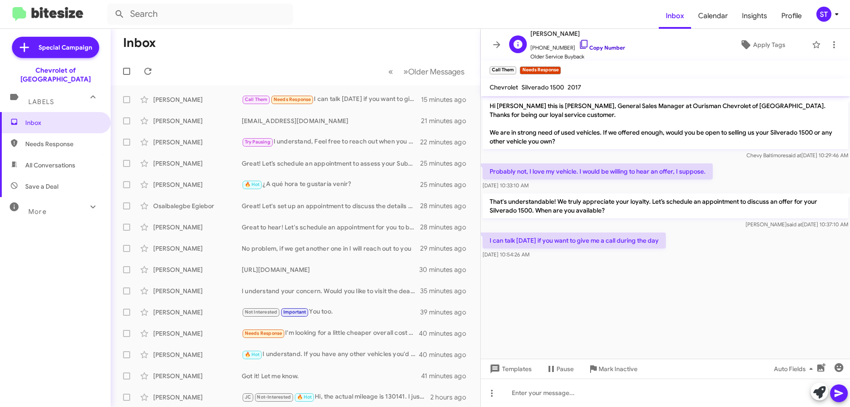
click at [579, 43] on icon at bounding box center [584, 44] width 11 height 11
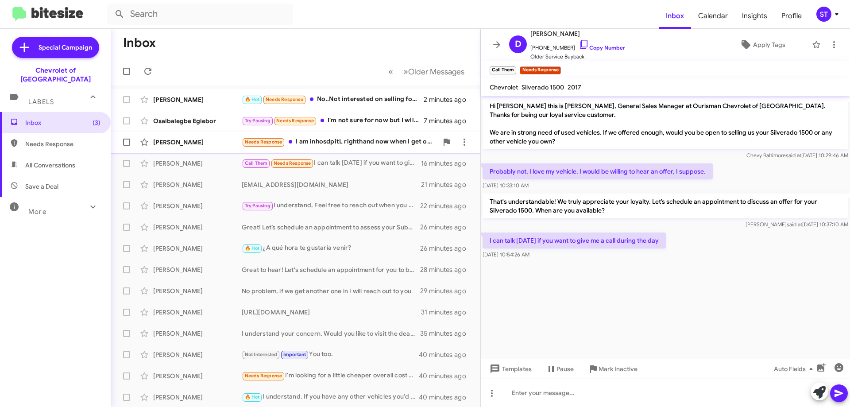
click at [352, 142] on div "Needs Response I am inhosdpitL righthand now when I get out I will be looking a…" at bounding box center [340, 142] width 196 height 10
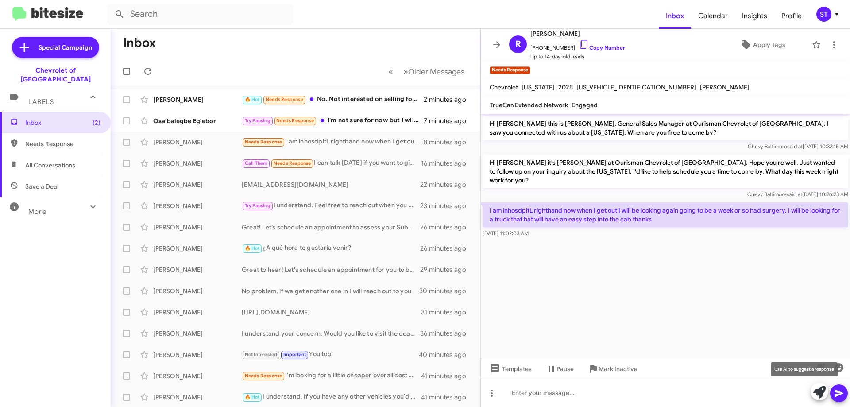
click at [819, 395] on icon at bounding box center [819, 392] width 12 height 12
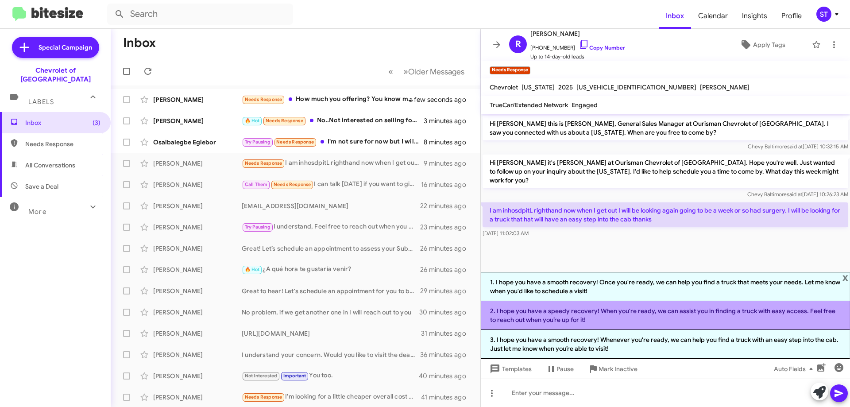
click at [634, 320] on li "2. I hope you have a speedy recovery! When you're ready, we can assist you in f…" at bounding box center [665, 315] width 369 height 29
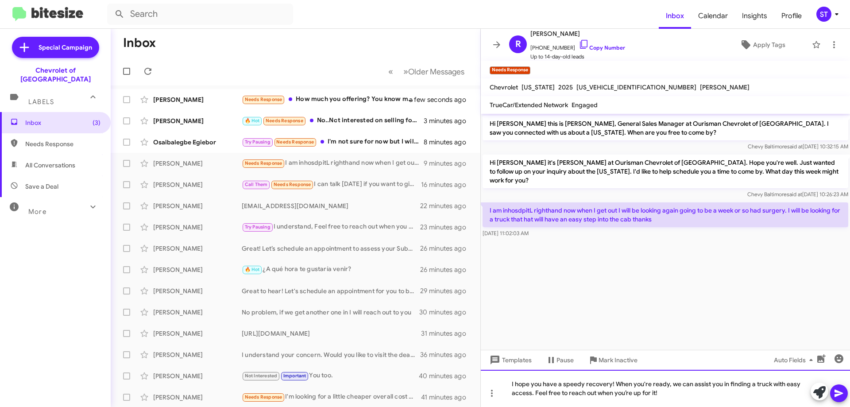
click at [692, 397] on div "I hope you have a speedy recovery! When you're ready, we can assist you in find…" at bounding box center [665, 388] width 369 height 37
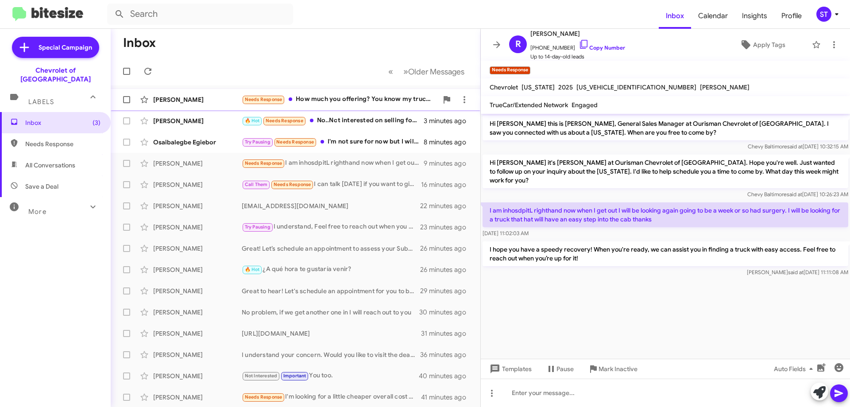
click at [360, 99] on div "Needs Response How much you offering? You know my truck.... give me your best a…" at bounding box center [340, 99] width 196 height 10
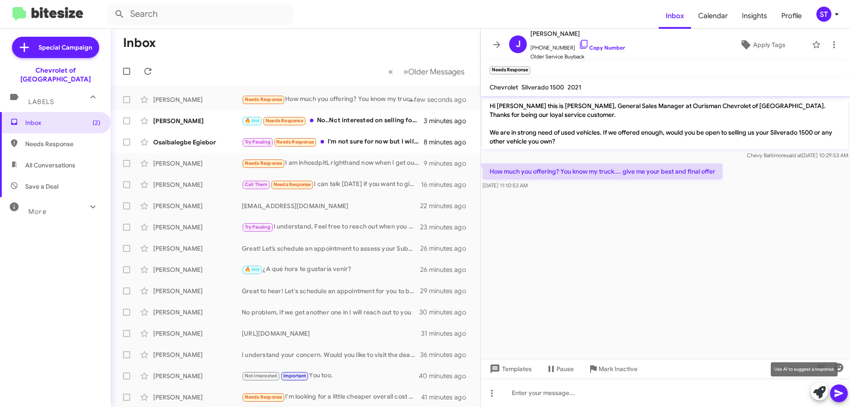
click at [822, 391] on icon at bounding box center [819, 392] width 12 height 12
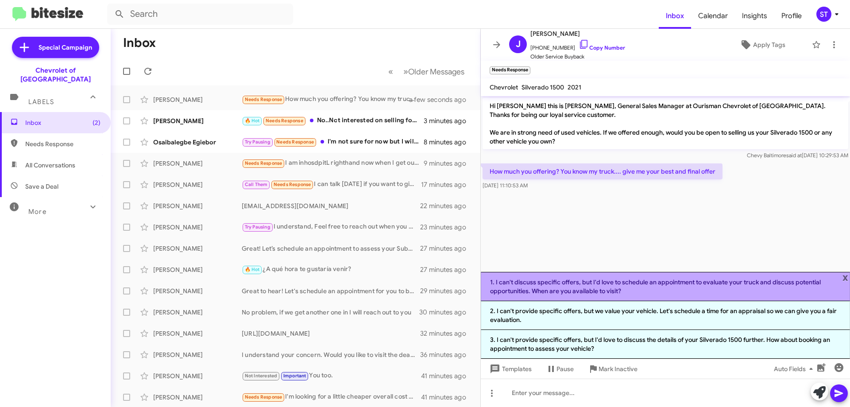
click at [554, 285] on li "1. I can't discuss specific offers, but I'd love to schedule an appointment to …" at bounding box center [665, 286] width 369 height 29
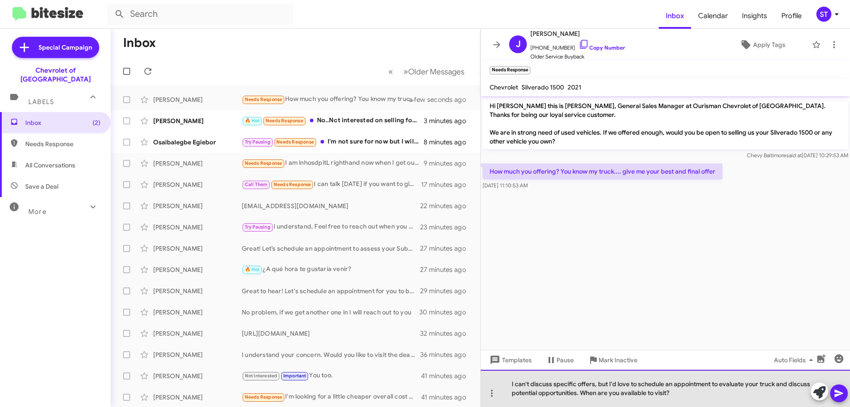
click at [707, 395] on div "I can't discuss specific offers, but I'd love to schedule an appointment to eva…" at bounding box center [665, 388] width 369 height 37
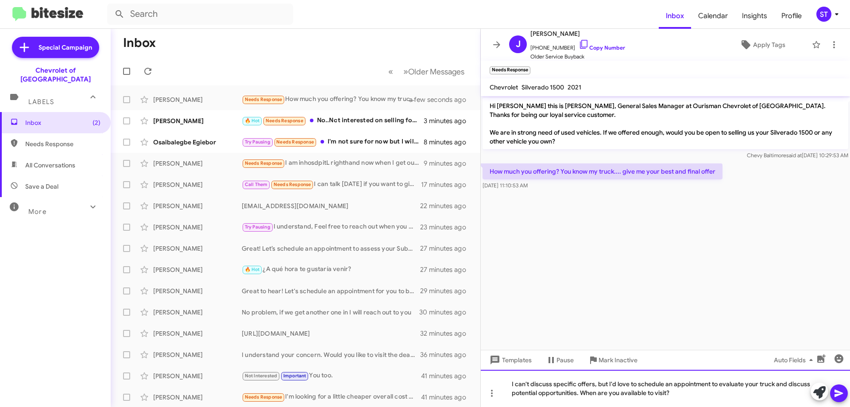
click at [575, 381] on div "I can't discuss specific offers, but I'd love to schedule an appointment to eva…" at bounding box center [665, 388] width 369 height 37
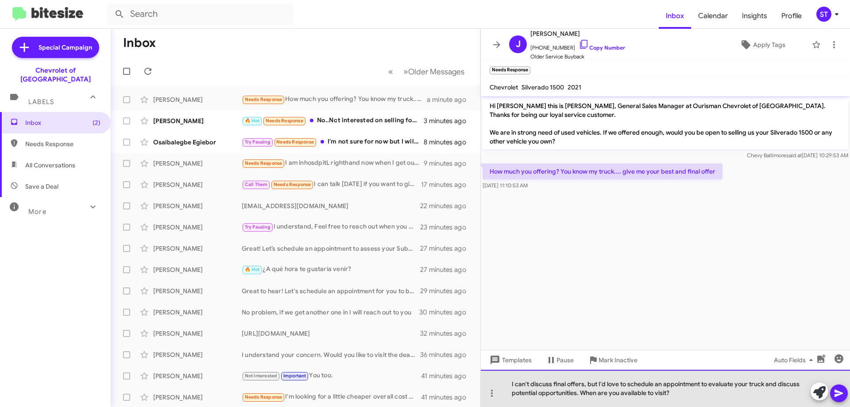
click at [582, 385] on div "I can't discuss final offers, but I'd love to schedule an appointment to evalua…" at bounding box center [665, 388] width 369 height 37
click at [685, 384] on div "I can't discuss final offer without seeing the vehicle first, but I'd love to s…" at bounding box center [665, 388] width 369 height 37
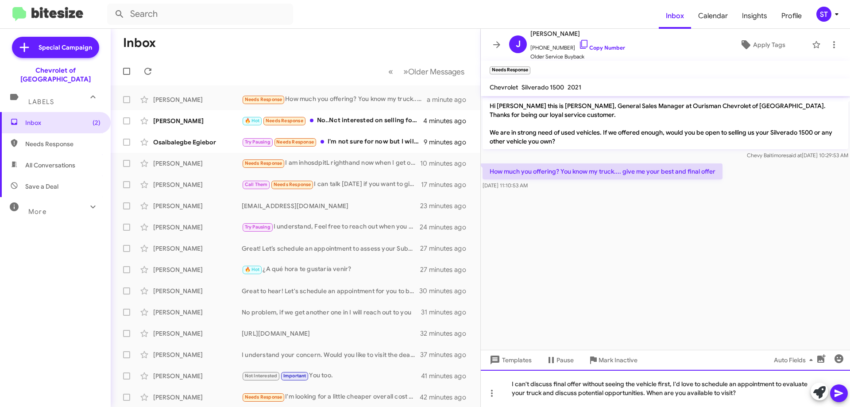
click at [752, 395] on div "I can't discuss final offer without seeing the vehicle first, I'd love to sched…" at bounding box center [665, 388] width 369 height 37
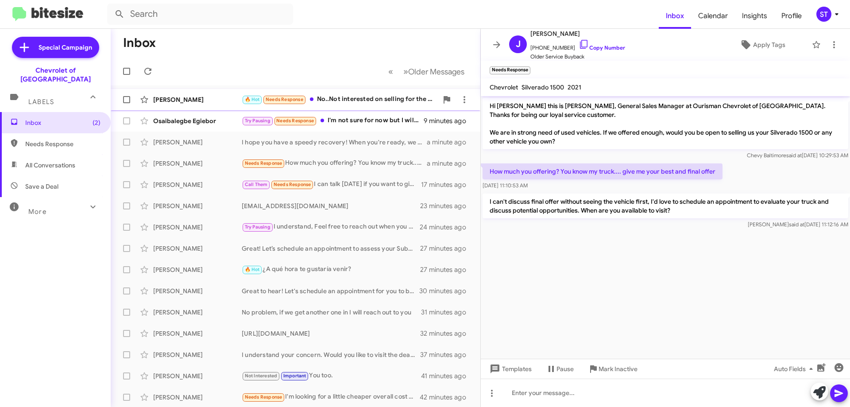
click at [346, 99] on div "🔥 Hot Needs Response No..Not interested on selling for the fourth time." at bounding box center [340, 99] width 196 height 10
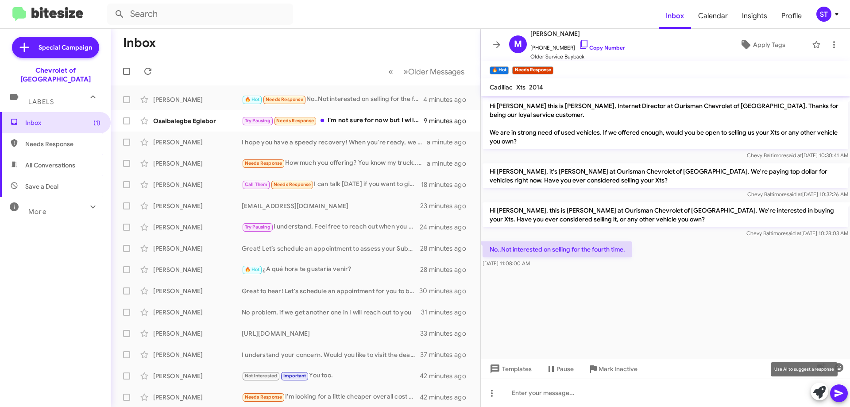
drag, startPoint x: 819, startPoint y: 392, endPoint x: 803, endPoint y: 391, distance: 16.0
click at [819, 391] on icon at bounding box center [819, 392] width 12 height 12
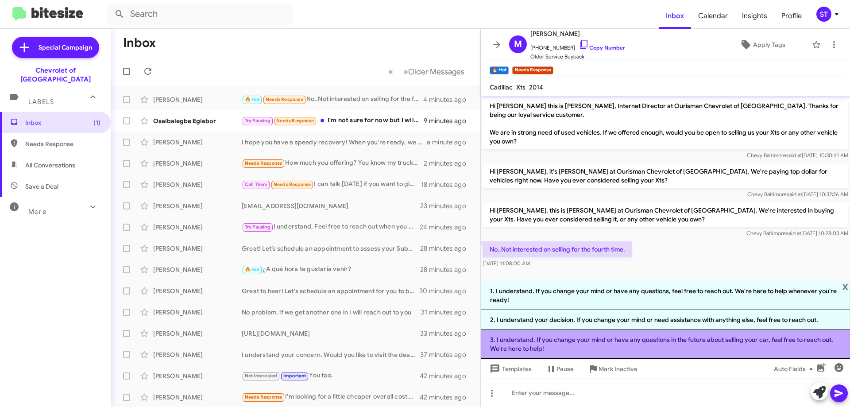
click at [648, 346] on li "3. I understand. If you change your mind or have any questions in the future ab…" at bounding box center [665, 344] width 369 height 29
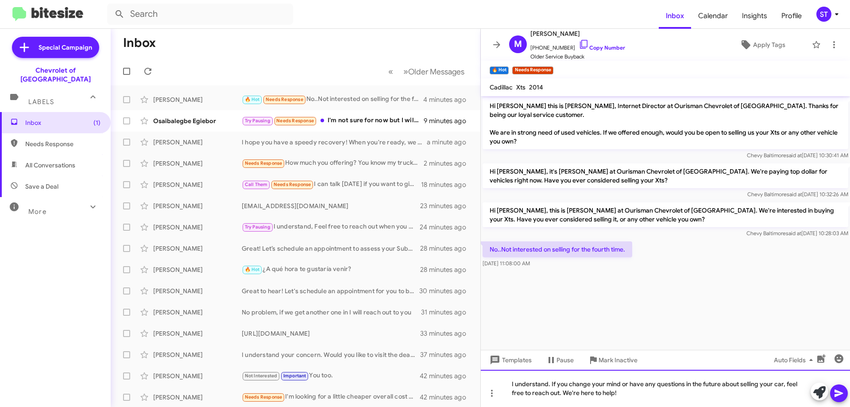
click at [655, 400] on div "I understand. If you change your mind or have any questions in the future about…" at bounding box center [665, 388] width 369 height 37
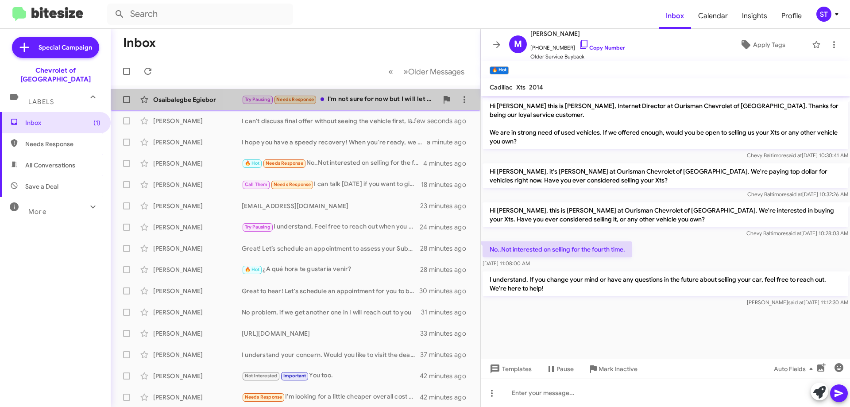
click at [375, 100] on div "Try Pausing Needs Response I'm not sure for now but I will let you know" at bounding box center [340, 99] width 196 height 10
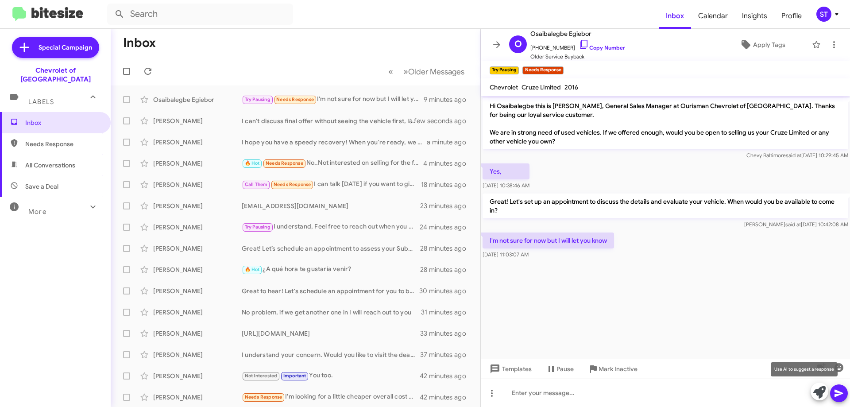
click at [818, 394] on icon at bounding box center [819, 392] width 12 height 12
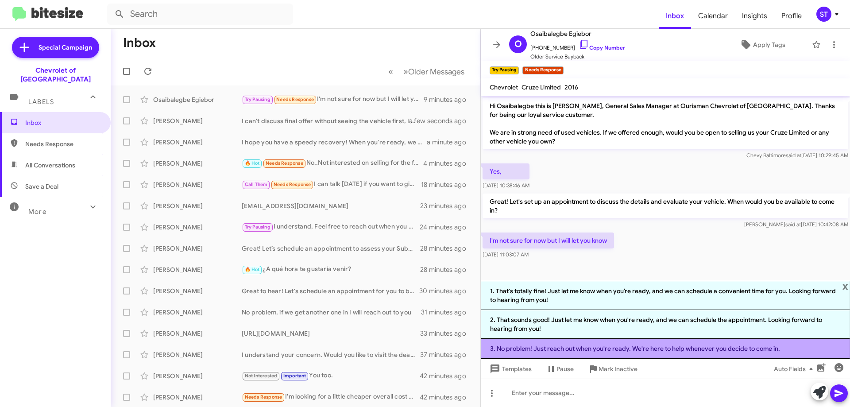
click at [569, 349] on li "3. No problem! Just reach out when you're ready. We're here to help whenever yo…" at bounding box center [665, 349] width 369 height 20
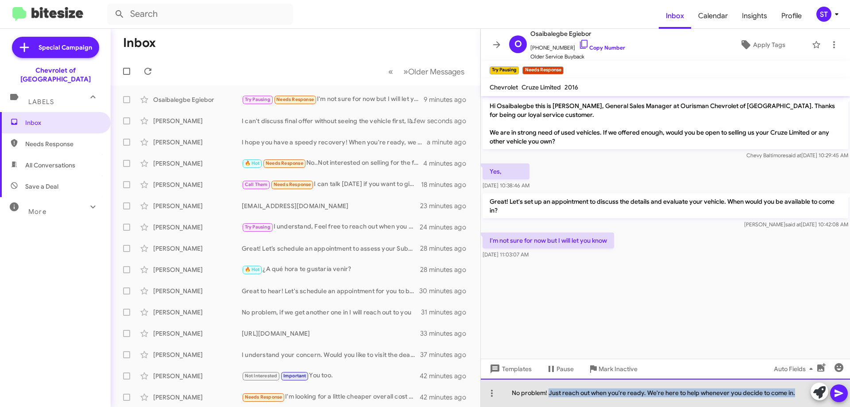
drag, startPoint x: 799, startPoint y: 395, endPoint x: 550, endPoint y: 402, distance: 248.9
click at [550, 402] on div "No problem! Just reach out when you're ready. We're here to help whenever you d…" at bounding box center [665, 393] width 369 height 28
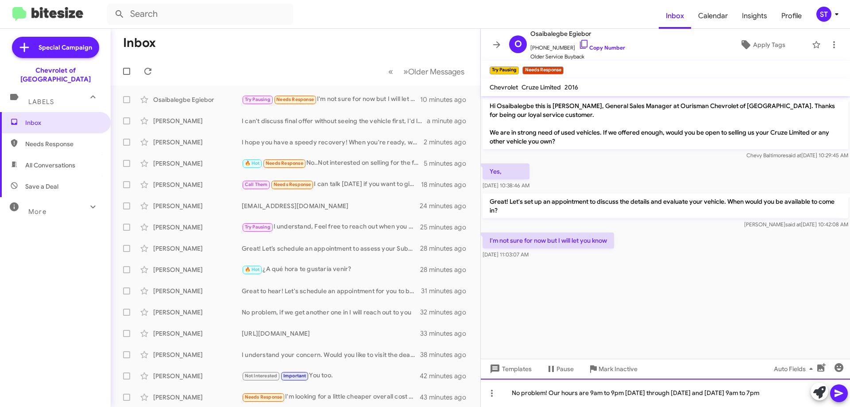
click at [784, 392] on div "No problem! Our hours are 9am to 9pm Monday through Friday and Saturday 9am to …" at bounding box center [665, 393] width 369 height 28
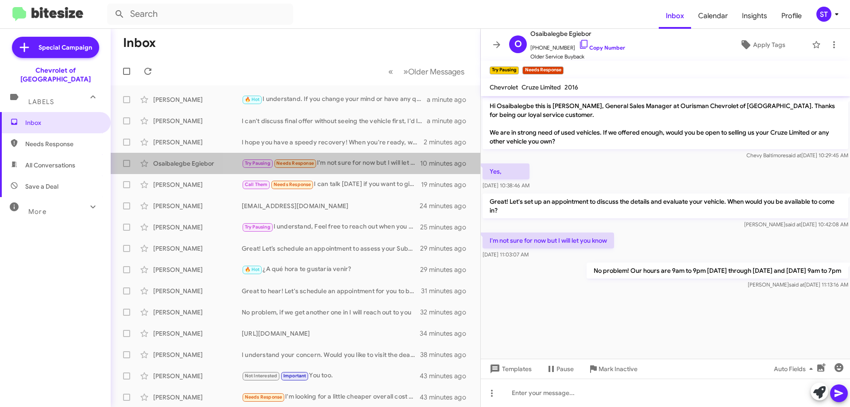
drag, startPoint x: 365, startPoint y: 164, endPoint x: 534, endPoint y: 203, distance: 173.1
click at [366, 163] on div "Try Pausing Needs Response I'm not sure for now but I will let you know" at bounding box center [331, 163] width 178 height 10
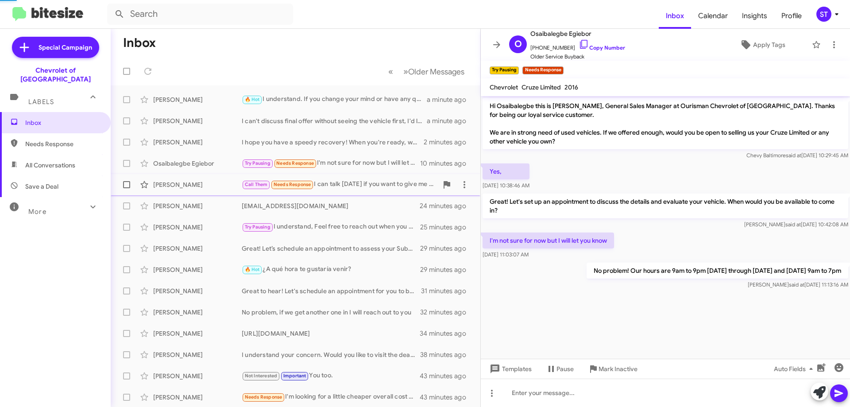
click at [341, 185] on div "Call Them Needs Response I can talk tomorrow if you want to give me a call duri…" at bounding box center [340, 184] width 196 height 10
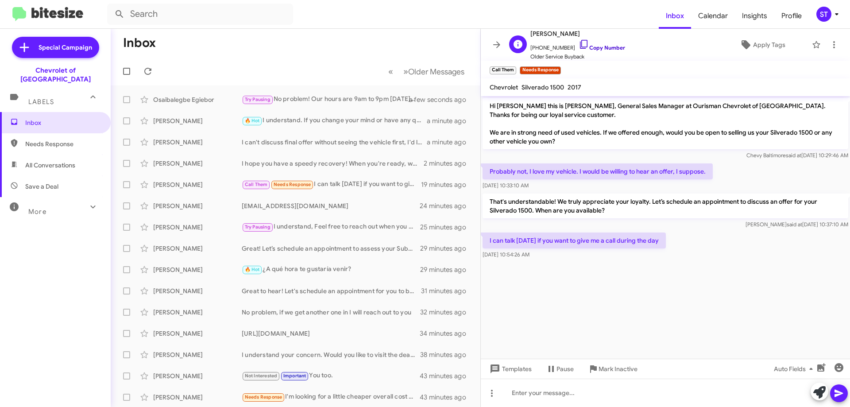
click at [579, 43] on icon at bounding box center [584, 44] width 11 height 11
click at [347, 95] on div "Try Pausing Needs Response Okay, thanks 👍" at bounding box center [340, 99] width 196 height 10
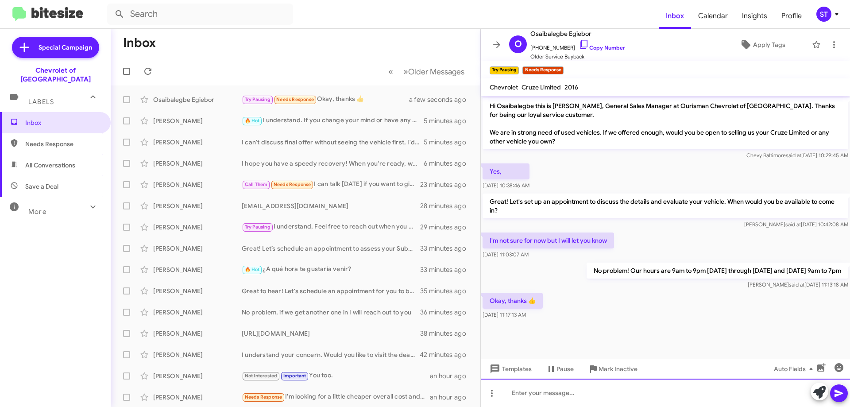
click at [558, 395] on div at bounding box center [665, 393] width 369 height 28
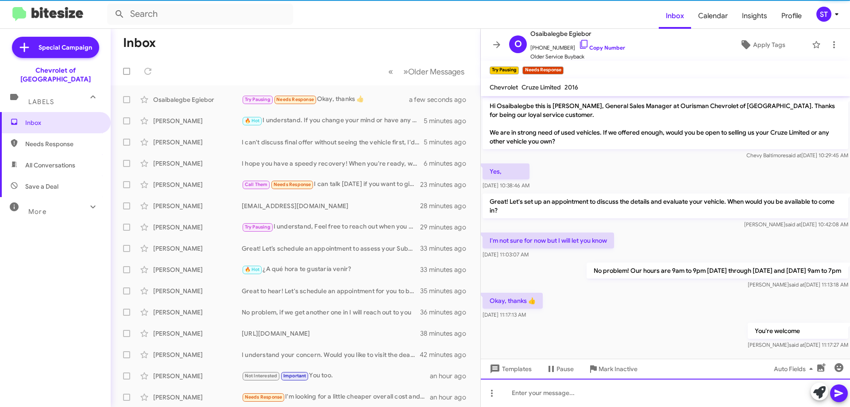
scroll to position [8, 0]
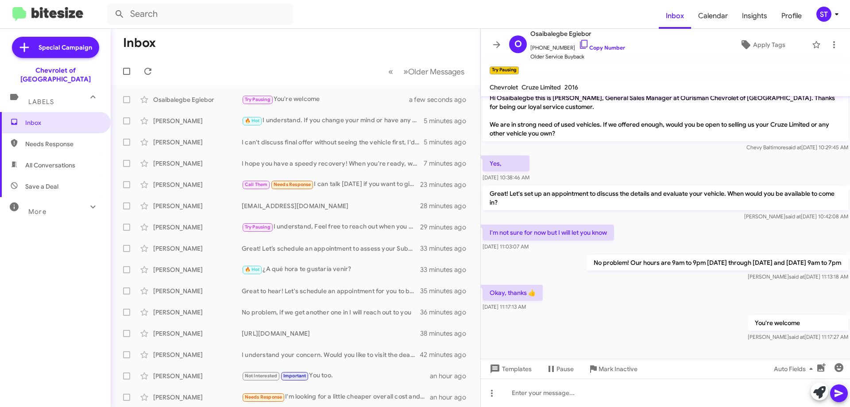
click at [357, 44] on mat-toolbar-row "Inbox" at bounding box center [296, 43] width 370 height 28
drag, startPoint x: 254, startPoint y: 34, endPoint x: 241, endPoint y: 40, distance: 14.3
click at [254, 34] on mat-toolbar-row "Inbox" at bounding box center [296, 43] width 370 height 28
click at [294, 95] on div "Try Pausing You're welcome" at bounding box center [340, 99] width 196 height 10
click at [313, 39] on mat-toolbar-row "Inbox" at bounding box center [296, 43] width 370 height 28
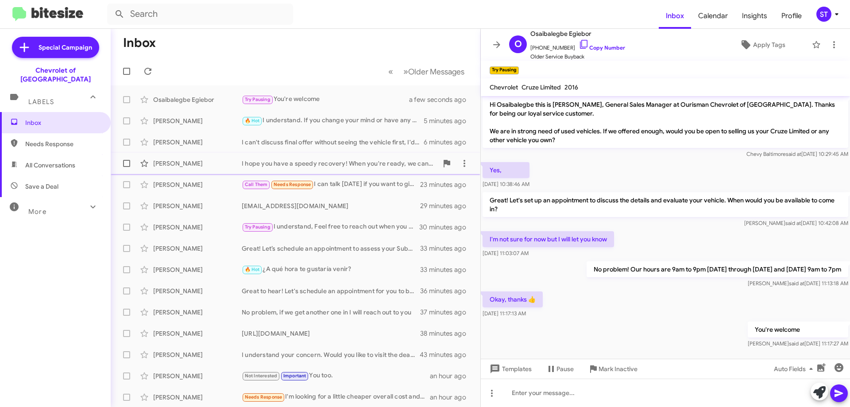
scroll to position [0, 0]
click at [360, 25] on mat-toolbar "Inbox Calendar Insights Profile ST" at bounding box center [425, 14] width 850 height 28
click at [323, 151] on span "Johnny Krpan I can't discuss final offer without seeing the vehicle first, I'd …" at bounding box center [296, 142] width 370 height 21
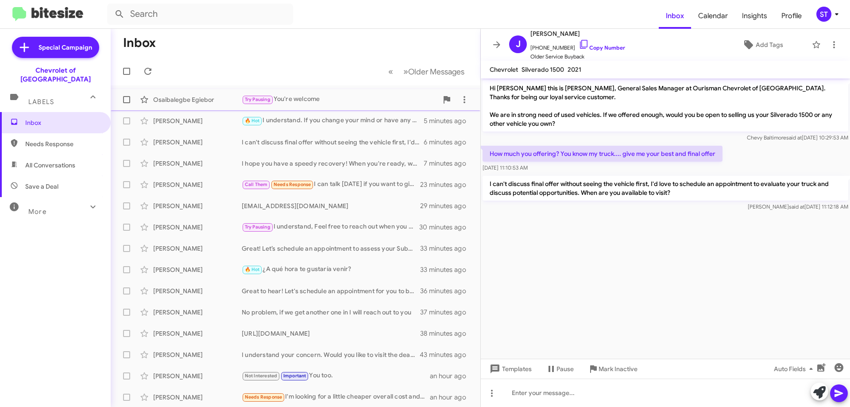
click at [294, 103] on div "Try Pausing You're welcome" at bounding box center [340, 99] width 196 height 10
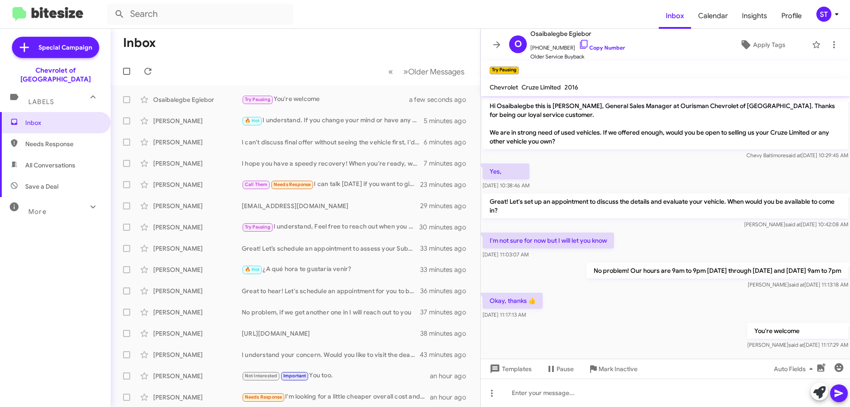
click at [267, 31] on mat-toolbar-row "Inbox" at bounding box center [296, 43] width 370 height 28
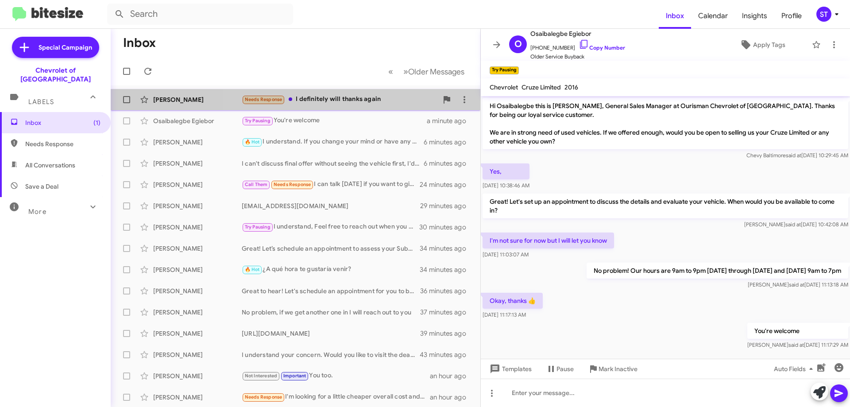
click at [349, 101] on div "Needs Response I definitely will thanks again" at bounding box center [340, 99] width 196 height 10
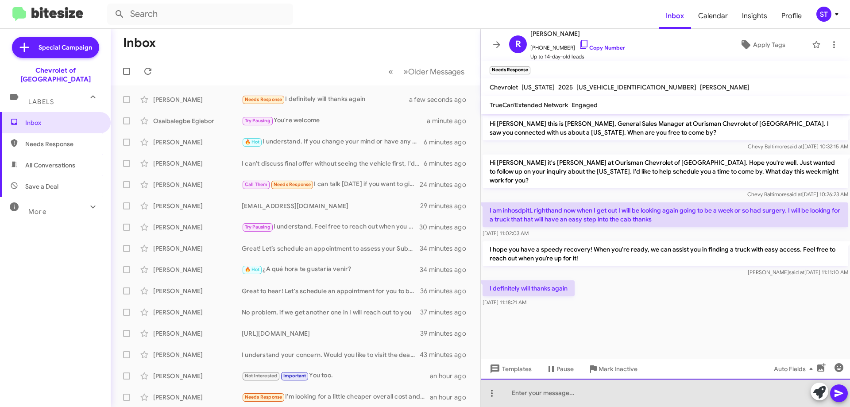
click at [548, 406] on div at bounding box center [665, 393] width 369 height 28
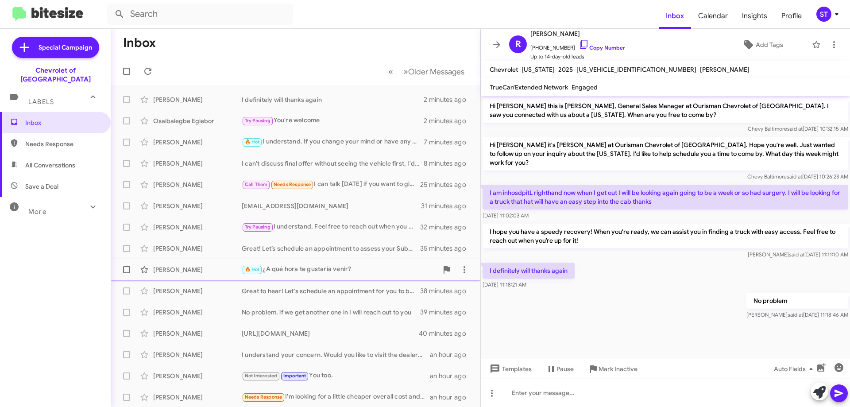
click at [304, 268] on div "🔥 Hot ¿A qué hora te gustaría venir?" at bounding box center [340, 269] width 196 height 10
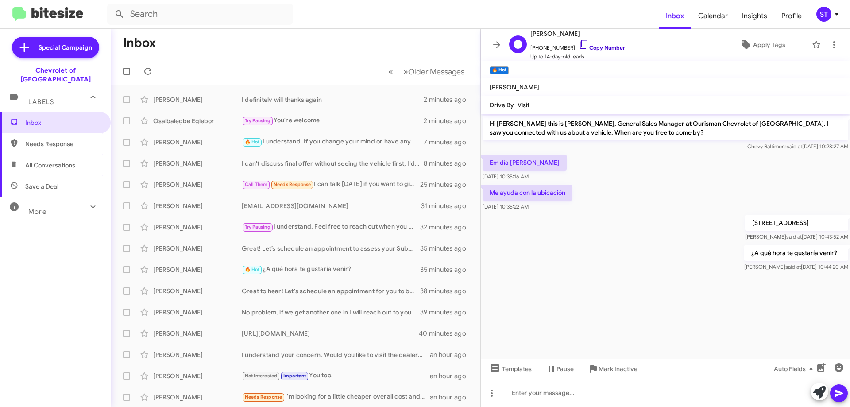
click at [579, 43] on icon at bounding box center [584, 44] width 11 height 11
drag, startPoint x: 569, startPoint y: 195, endPoint x: 488, endPoint y: 197, distance: 81.0
click at [488, 197] on p "Me ayuda con la ubicación" at bounding box center [528, 193] width 90 height 16
copy p "Me ayuda con la ubicación"
click at [586, 248] on div "¿A qué hora te gustaría venir? Sonya said at Oct 15, 2025, 10:44:20 AM" at bounding box center [665, 258] width 369 height 30
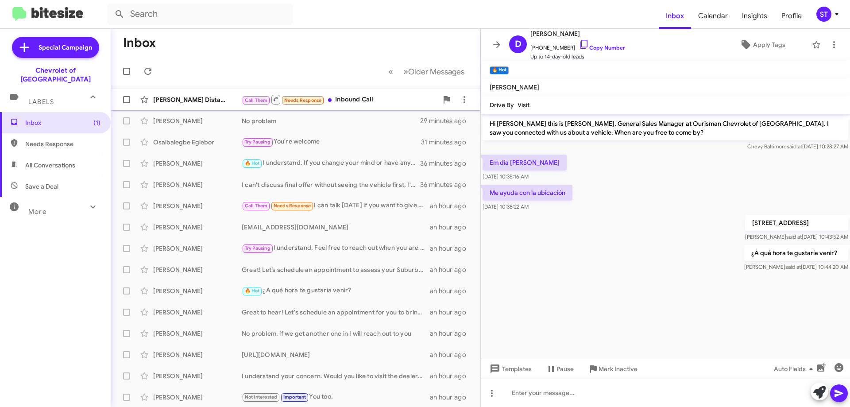
click at [351, 103] on div "Call Them Needs Response Inbound Call" at bounding box center [340, 99] width 196 height 11
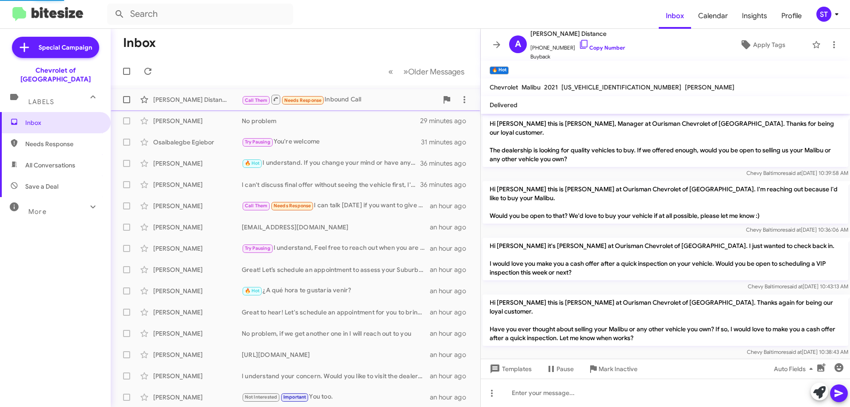
scroll to position [244, 0]
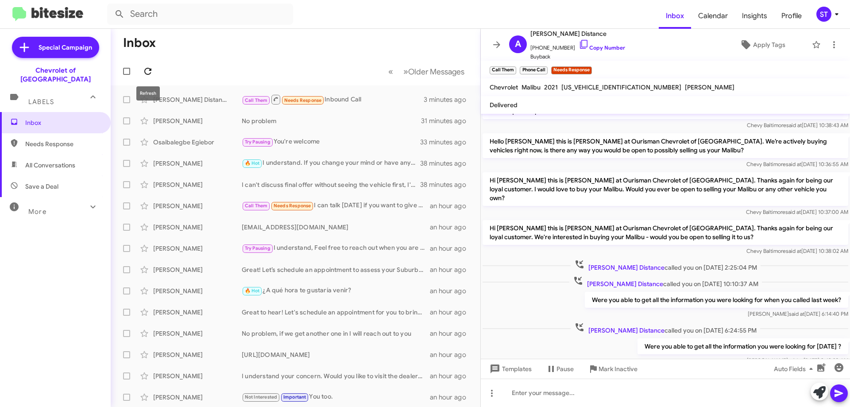
click at [149, 74] on icon at bounding box center [147, 71] width 7 height 7
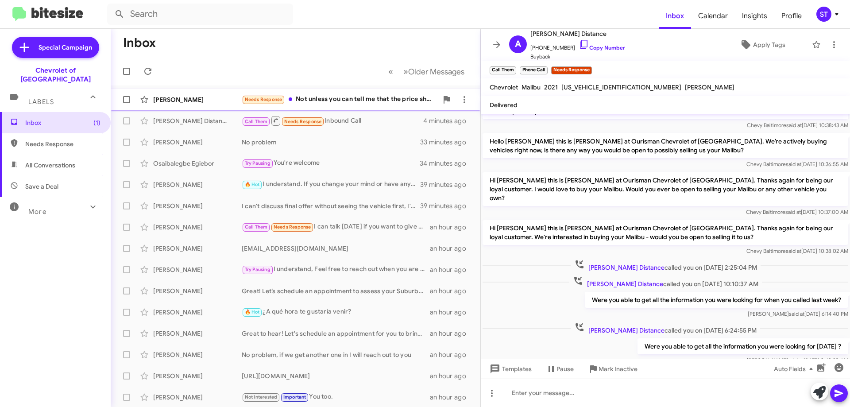
click at [358, 102] on div "Needs Response Not unless you can tell me that the price shown on line is the p…" at bounding box center [340, 99] width 196 height 10
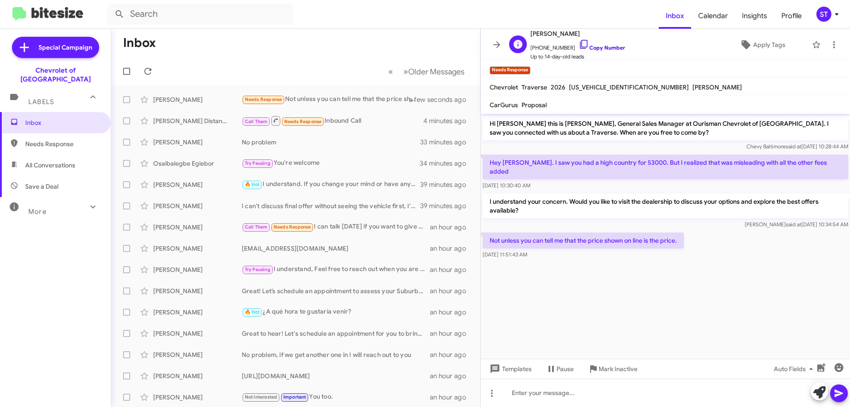
click at [579, 45] on icon at bounding box center [584, 44] width 11 height 11
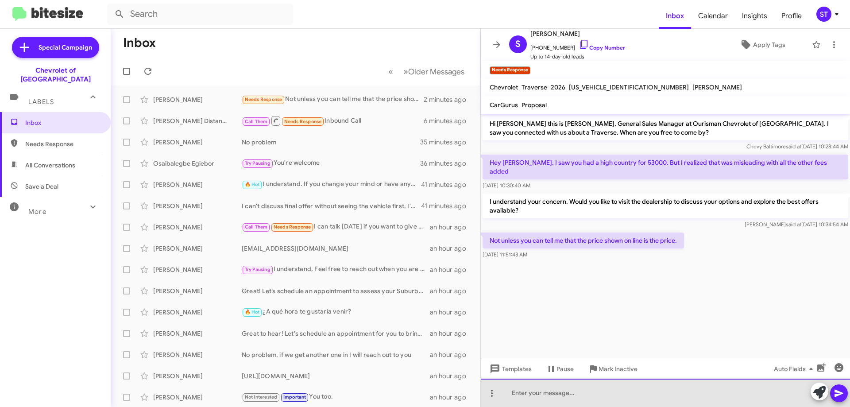
click at [561, 400] on div at bounding box center [665, 393] width 369 height 28
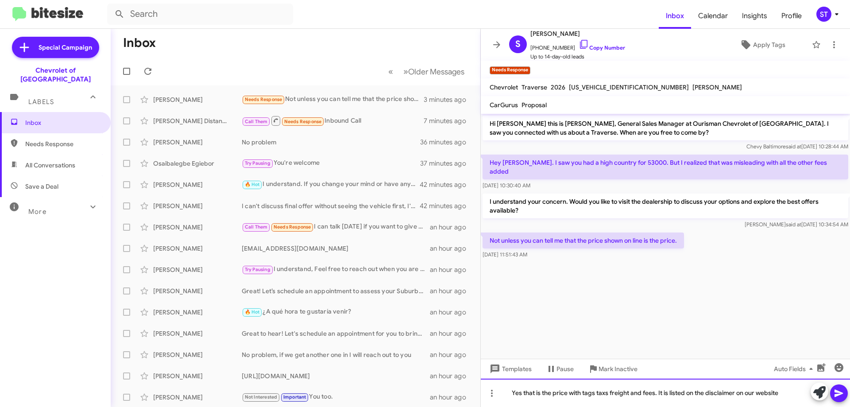
click at [596, 392] on div "Yes that is the price with tags taxs freight and fees. It is listed on the disc…" at bounding box center [665, 393] width 369 height 28
click at [800, 392] on div "Yes that is the price with tags, taxes, freight and fees. It is listed on the d…" at bounding box center [665, 393] width 369 height 28
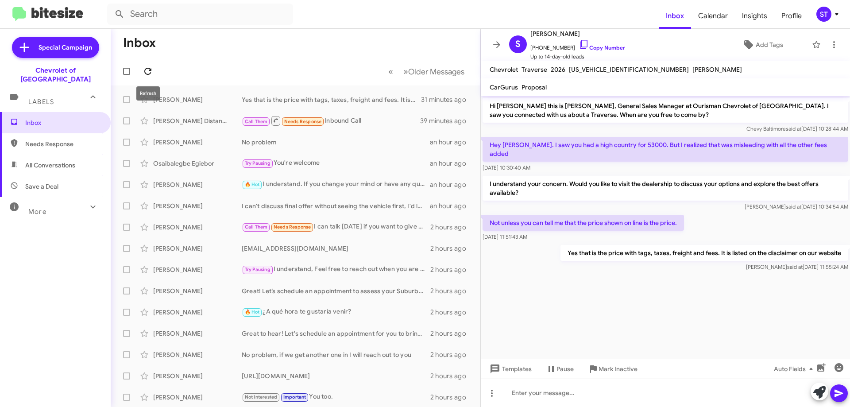
click at [152, 70] on icon at bounding box center [148, 71] width 11 height 11
click at [144, 19] on input "text" at bounding box center [200, 14] width 186 height 21
type input "[PERSON_NAME]"
click at [111, 5] on button at bounding box center [120, 14] width 18 height 18
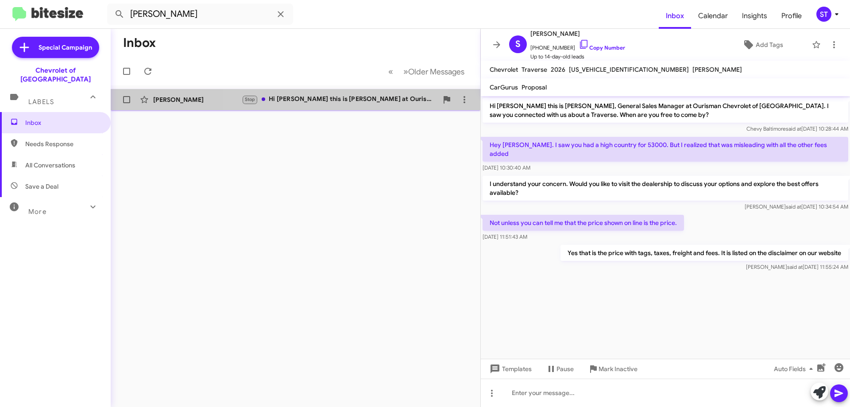
click at [330, 97] on div "Stop Hi [PERSON_NAME] this is [PERSON_NAME] at Ourisman Chevrolet of [GEOGRAPHI…" at bounding box center [340, 99] width 196 height 10
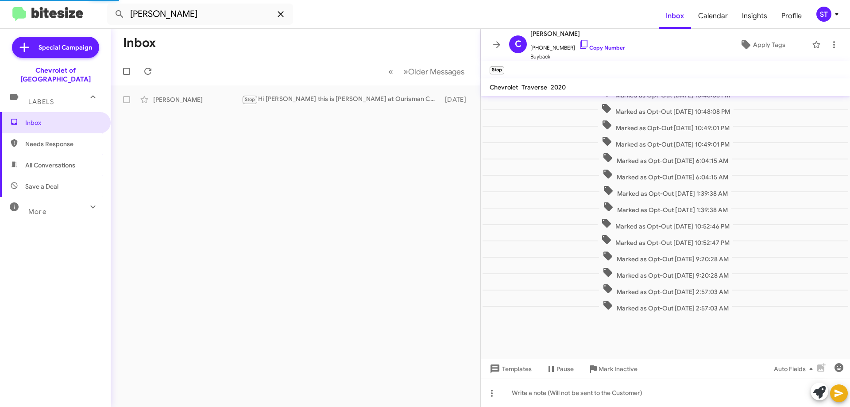
scroll to position [6, 0]
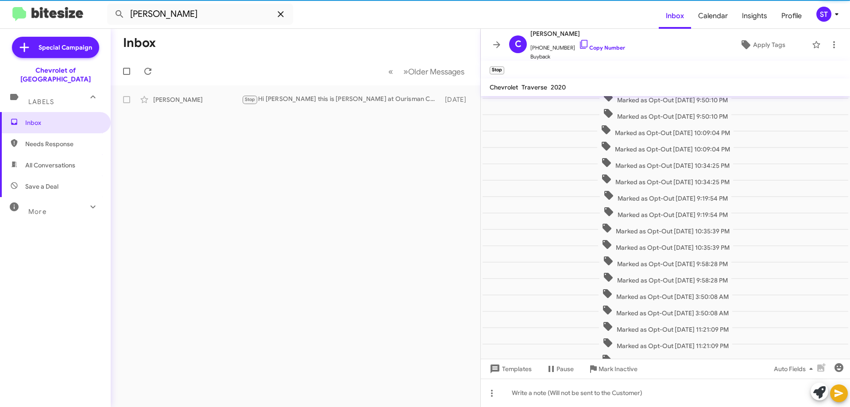
click at [280, 12] on icon at bounding box center [280, 14] width 11 height 11
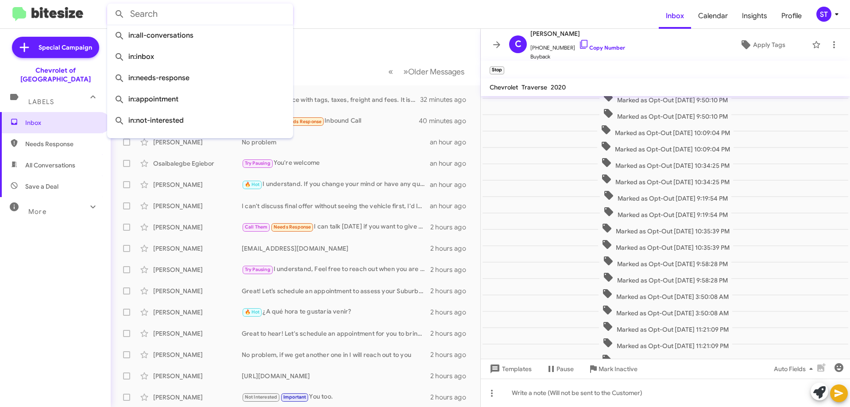
drag, startPoint x: 336, startPoint y: 32, endPoint x: 350, endPoint y: 31, distance: 14.2
click at [337, 32] on mat-toolbar-row "Inbox" at bounding box center [296, 43] width 370 height 28
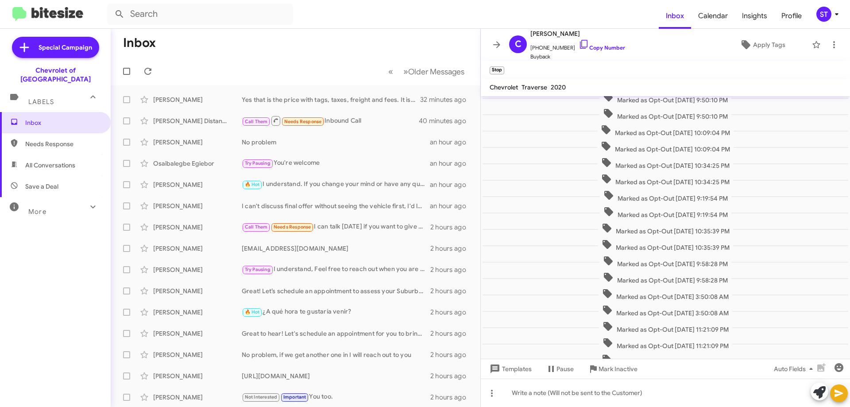
drag, startPoint x: 298, startPoint y: 14, endPoint x: 305, endPoint y: 9, distance: 9.0
click at [303, 10] on form at bounding box center [383, 14] width 552 height 21
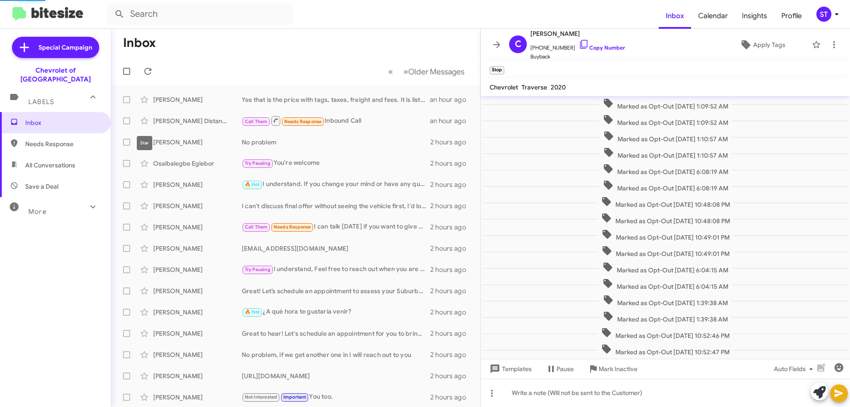
scroll to position [92, 0]
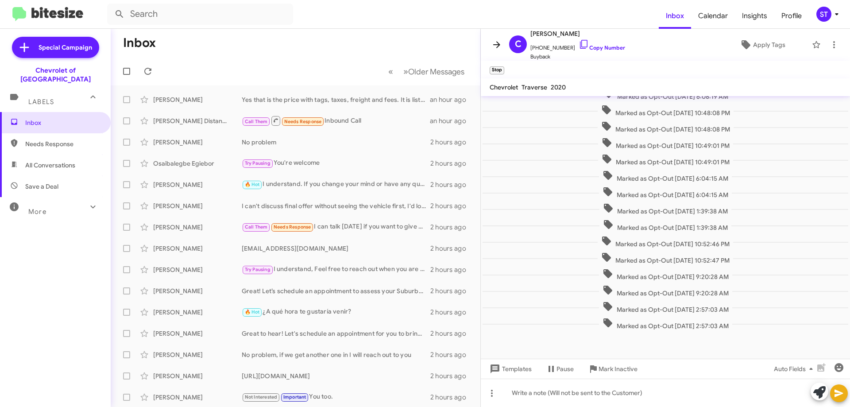
click at [493, 45] on icon at bounding box center [496, 44] width 11 height 11
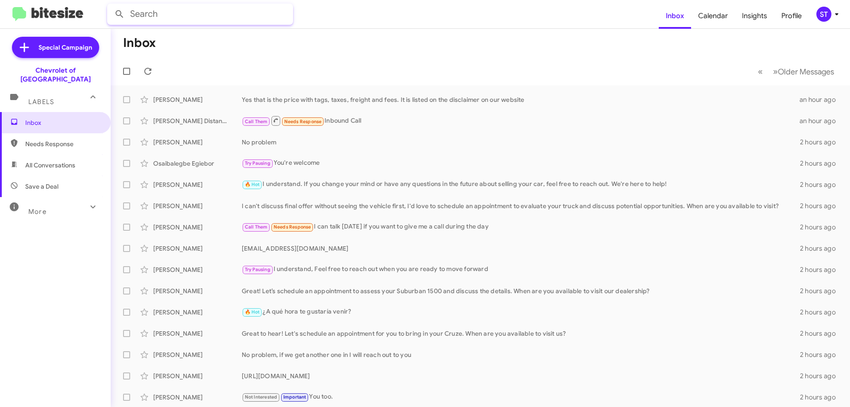
click at [171, 19] on input "text" at bounding box center [200, 14] width 186 height 21
type input "2408568181"
click at [111, 5] on button at bounding box center [120, 14] width 18 height 18
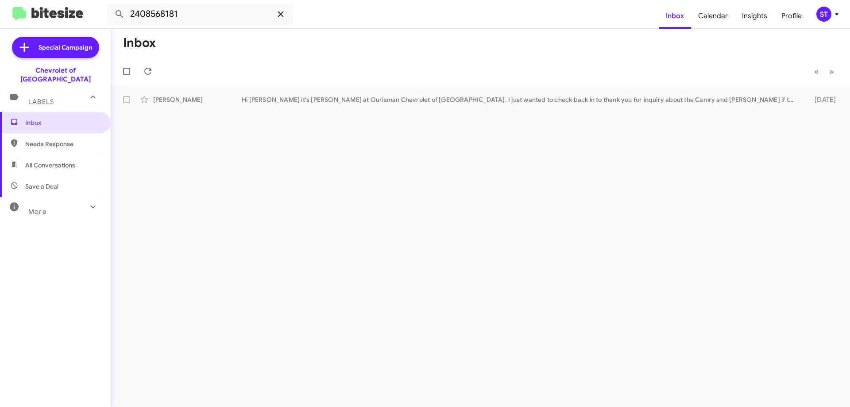
click at [279, 16] on icon at bounding box center [281, 14] width 6 height 6
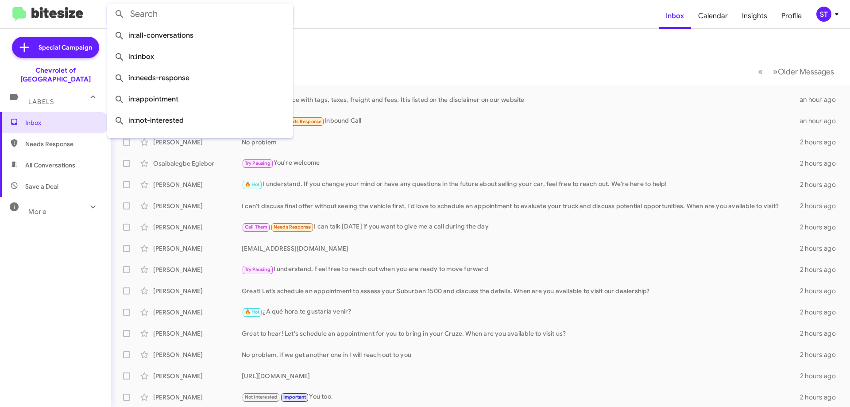
drag, startPoint x: 390, startPoint y: 21, endPoint x: 399, endPoint y: 24, distance: 9.4
click at [392, 21] on form at bounding box center [383, 14] width 552 height 21
